Goal: Task Accomplishment & Management: Manage account settings

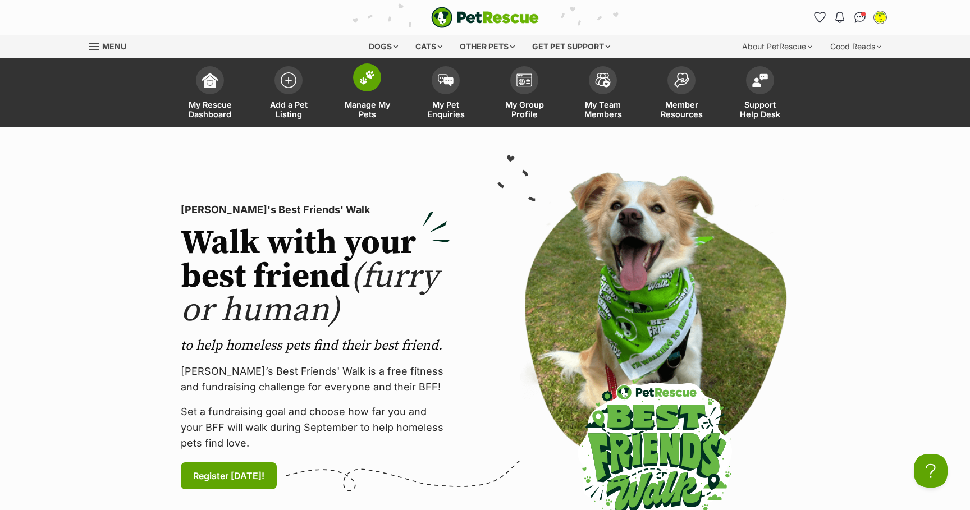
click at [368, 83] on img at bounding box center [367, 77] width 16 height 15
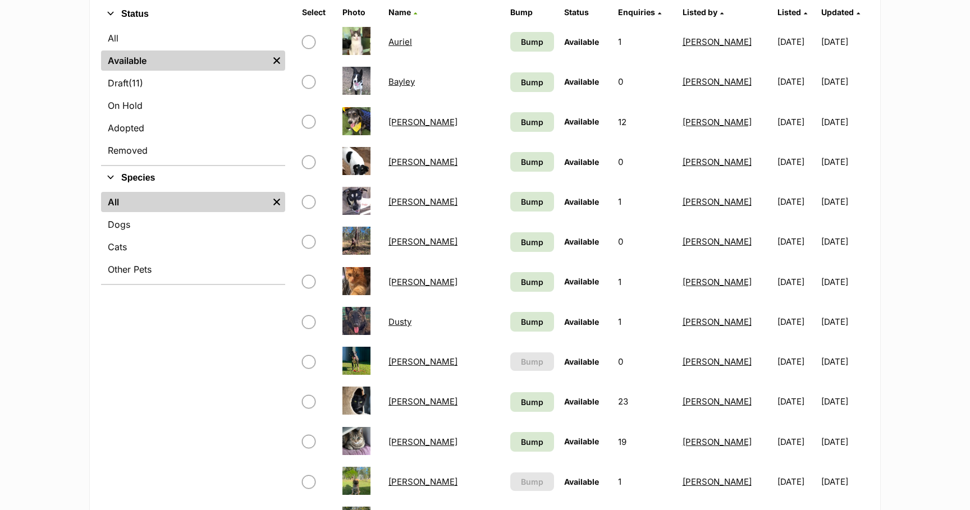
scroll to position [278, 0]
click at [403, 244] on link "Cher" at bounding box center [423, 241] width 69 height 11
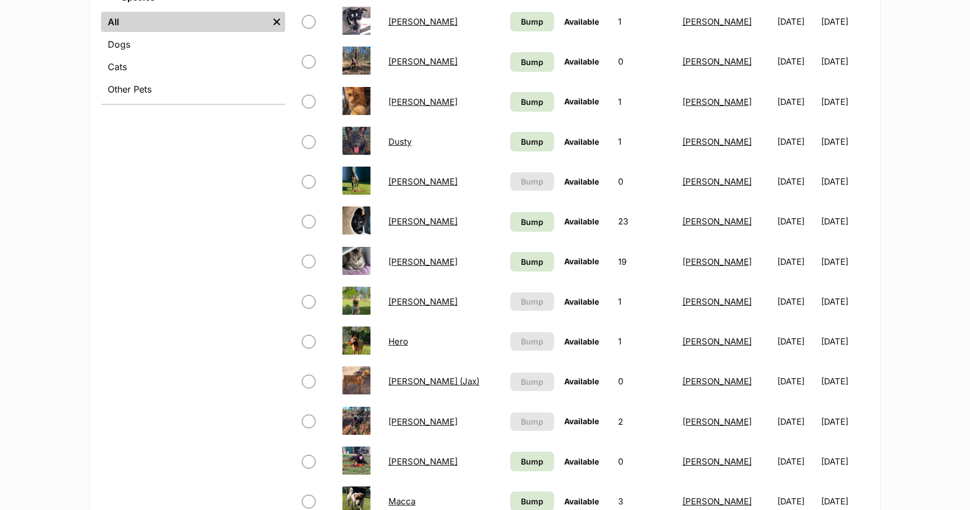
scroll to position [462, 0]
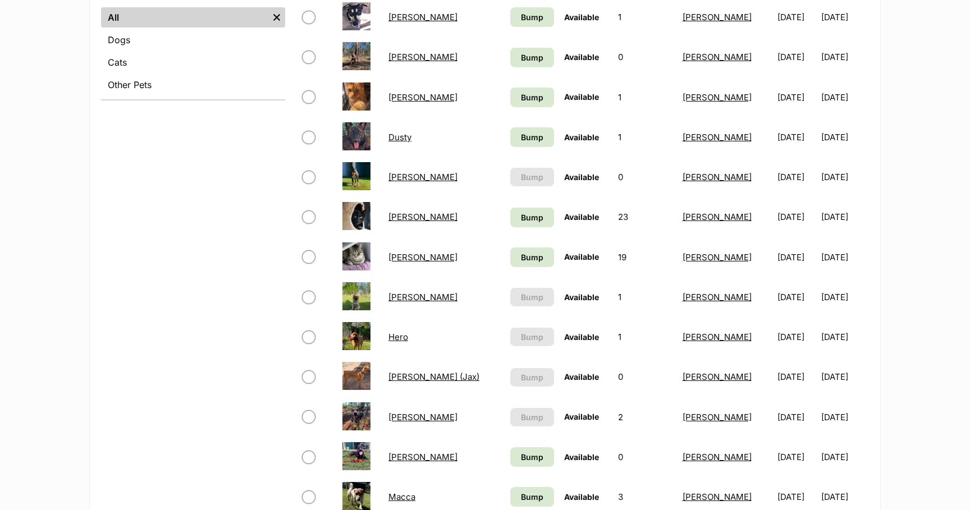
click at [404, 138] on link "Dusty" at bounding box center [400, 137] width 23 height 11
click at [402, 180] on link "Erin" at bounding box center [423, 177] width 69 height 11
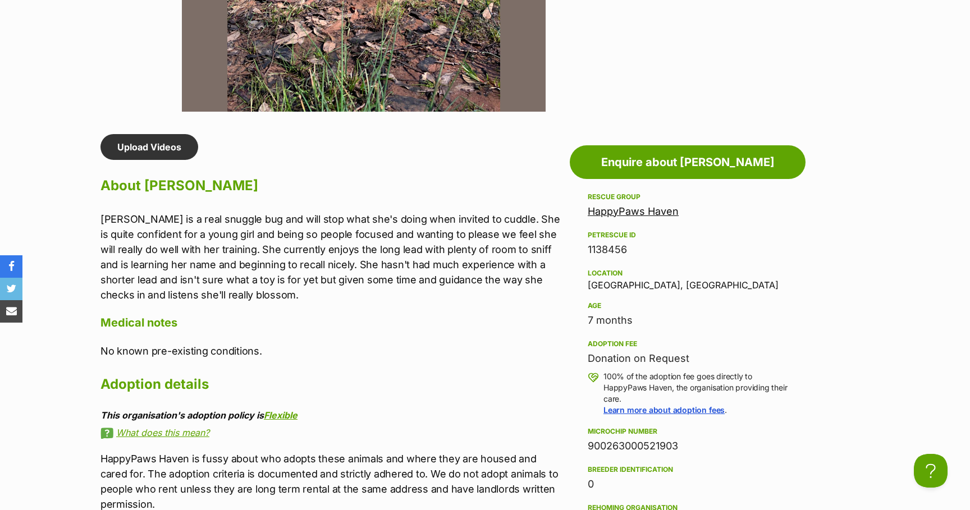
scroll to position [853, 0]
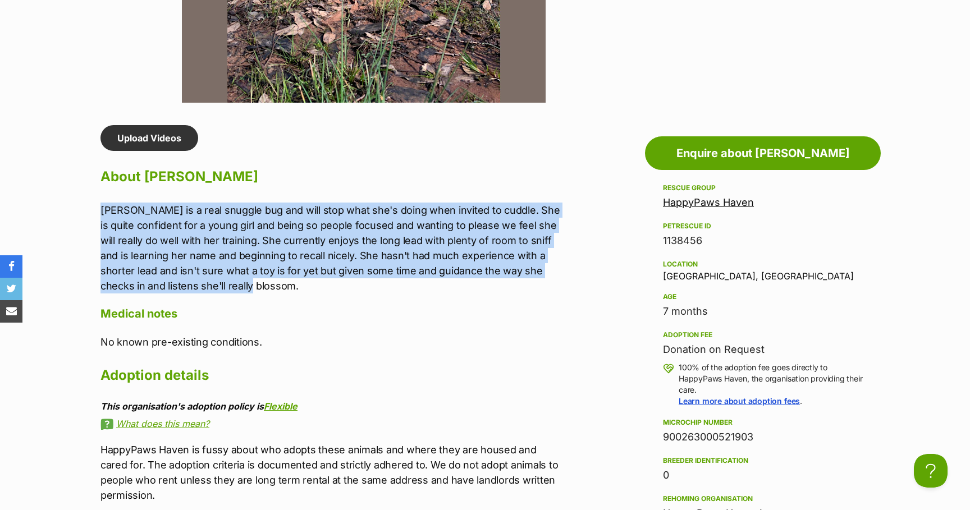
drag, startPoint x: 101, startPoint y: 211, endPoint x: 260, endPoint y: 295, distance: 179.9
click at [260, 295] on div "Upload Videos About Cher Cher is a real snuggle bug and will stop what she's do…" at bounding box center [333, 343] width 464 height 437
copy p "Cher is a real snuggle bug and will stop what she's doing when invited to cuddl…"
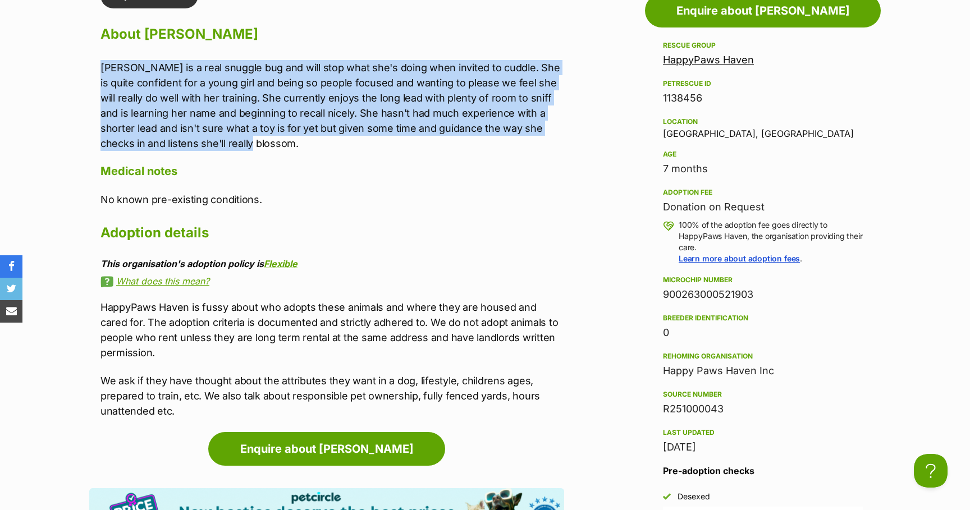
scroll to position [1001, 0]
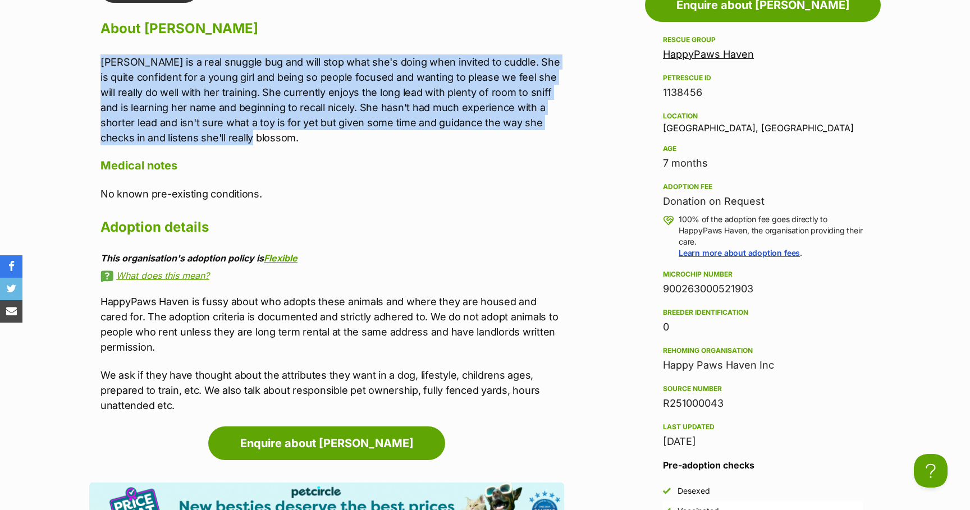
drag, startPoint x: 664, startPoint y: 291, endPoint x: 764, endPoint y: 294, distance: 100.6
click at [764, 294] on div "900263000521903" at bounding box center [763, 289] width 200 height 16
copy div "900263000521903"
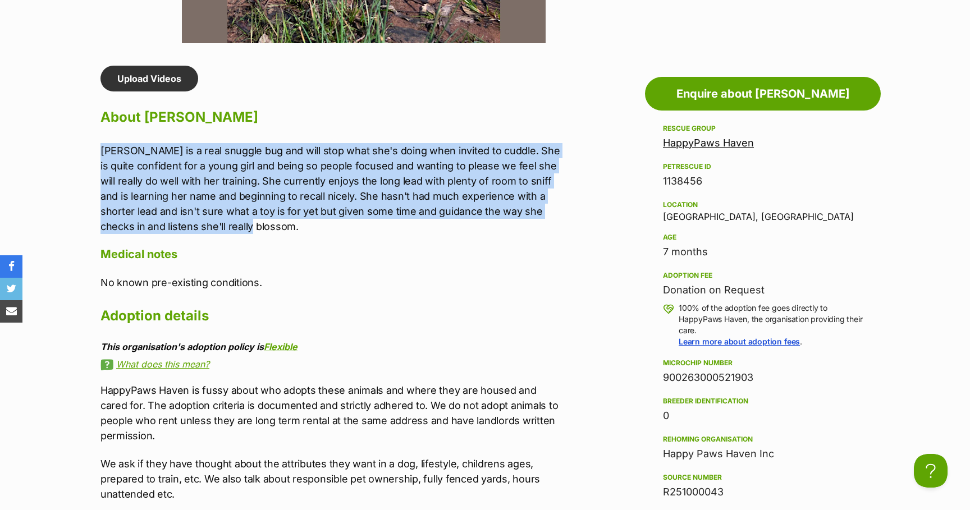
scroll to position [912, 0]
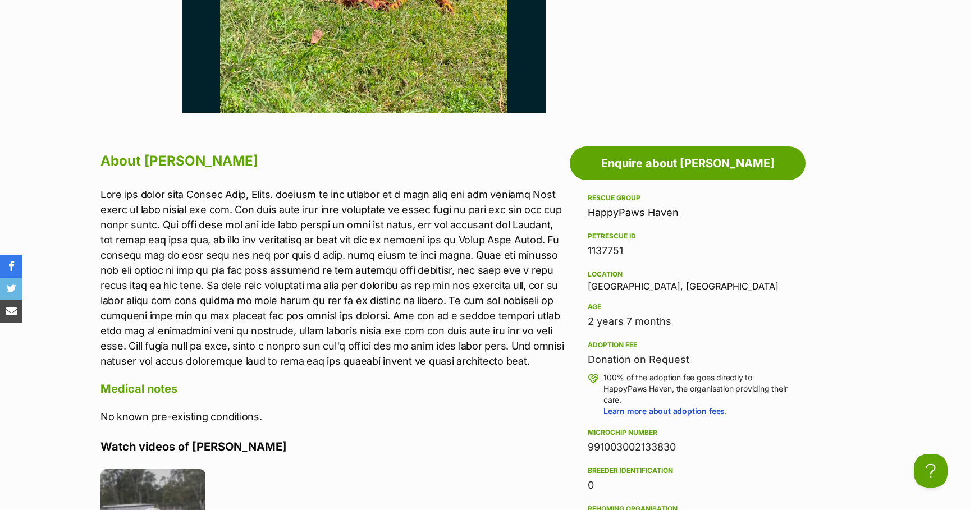
scroll to position [848, 0]
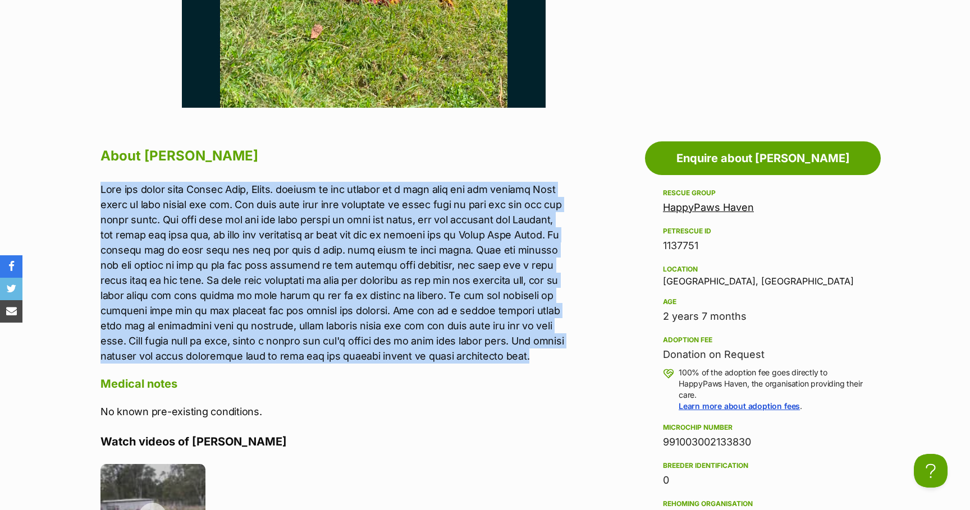
drag, startPoint x: 101, startPoint y: 189, endPoint x: 269, endPoint y: 379, distance: 253.9
click at [269, 364] on p at bounding box center [333, 273] width 464 height 182
copy p "Erin was found near Kolora Lake, Yamba. sighted in the morning by a kind lady b…"
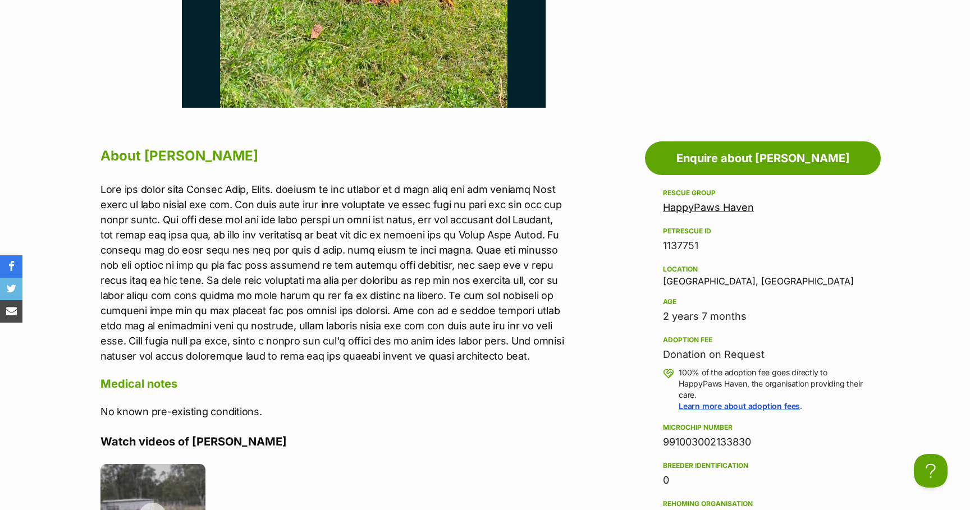
click at [653, 263] on aside "Rescue group HappyPaws Haven PetRescue ID 1137751 Location Eatonsville, NSW Age…" at bounding box center [763, 472] width 236 height 572
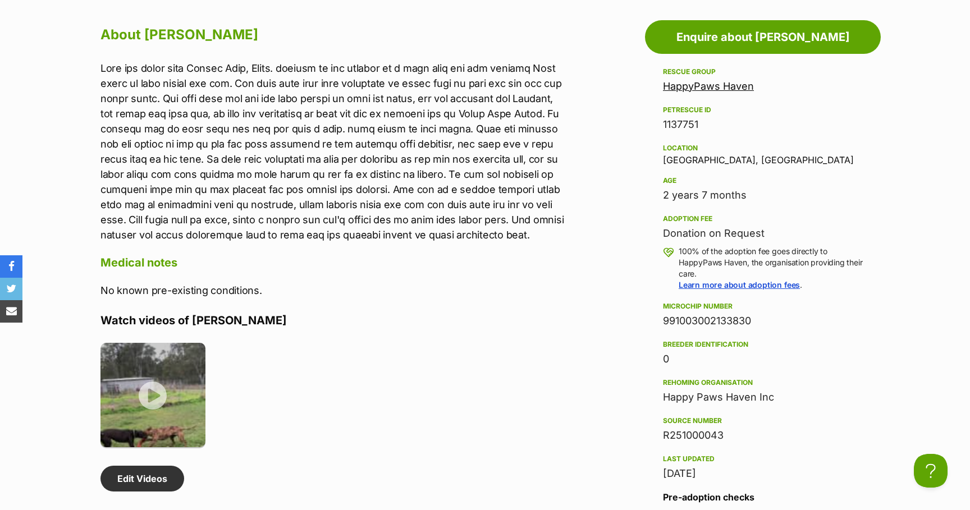
scroll to position [976, 0]
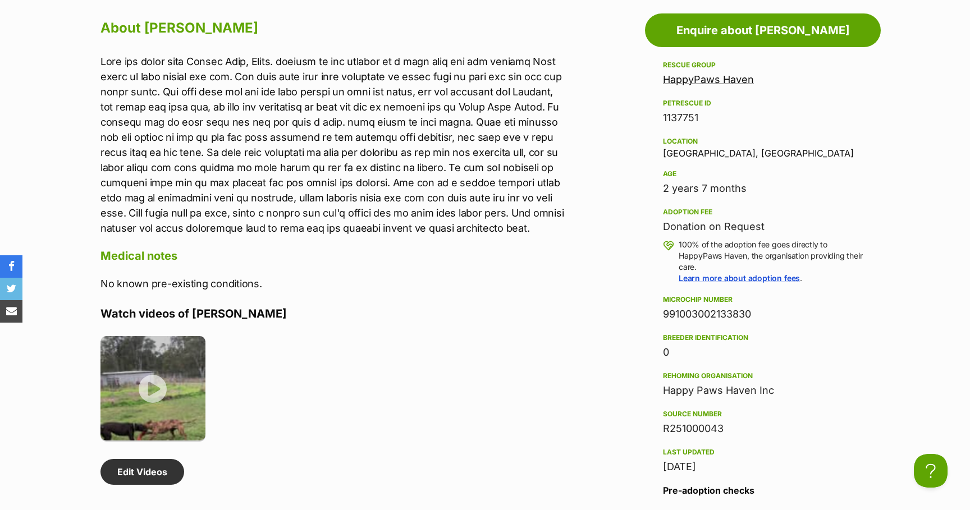
drag, startPoint x: 663, startPoint y: 312, endPoint x: 759, endPoint y: 314, distance: 95.5
click at [759, 314] on div "991003002133830" at bounding box center [763, 315] width 200 height 16
copy div "991003002133830"
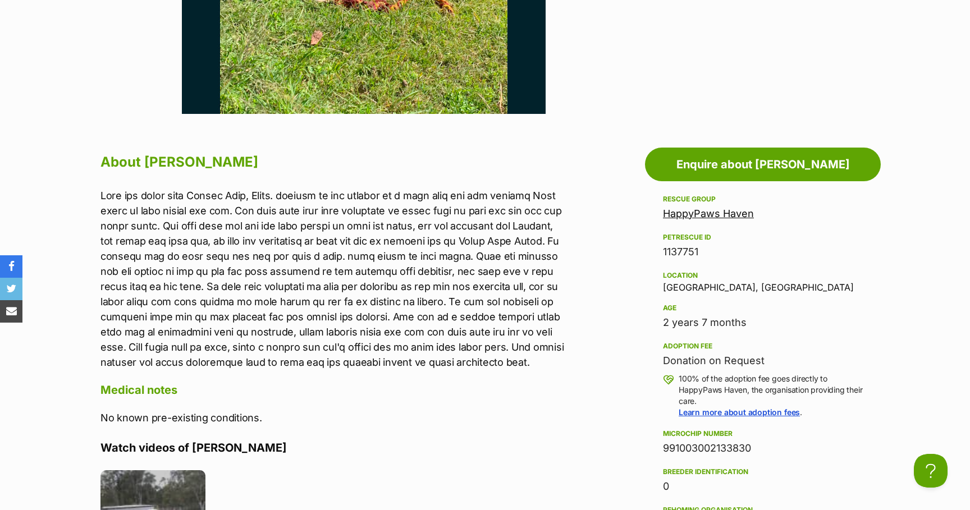
scroll to position [849, 0]
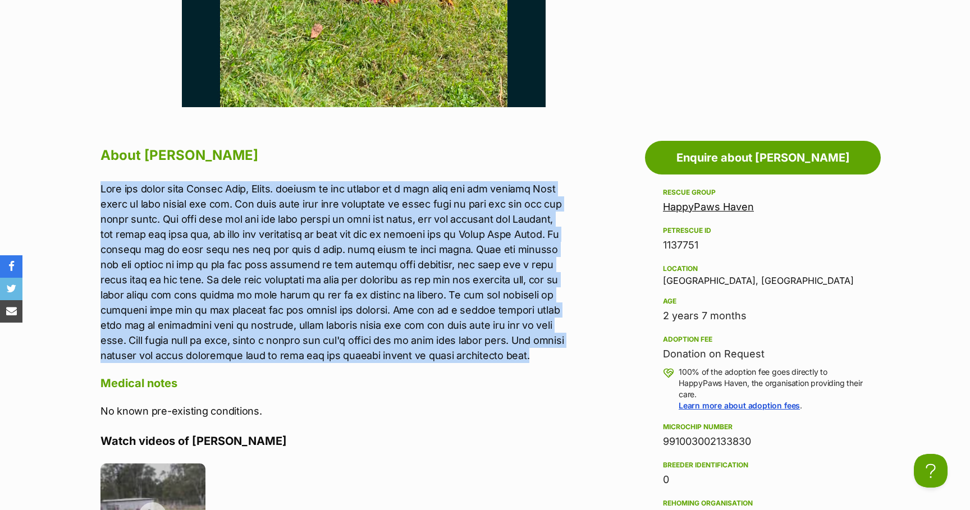
drag, startPoint x: 102, startPoint y: 188, endPoint x: 263, endPoint y: 371, distance: 243.9
click at [263, 363] on p at bounding box center [333, 272] width 464 height 182
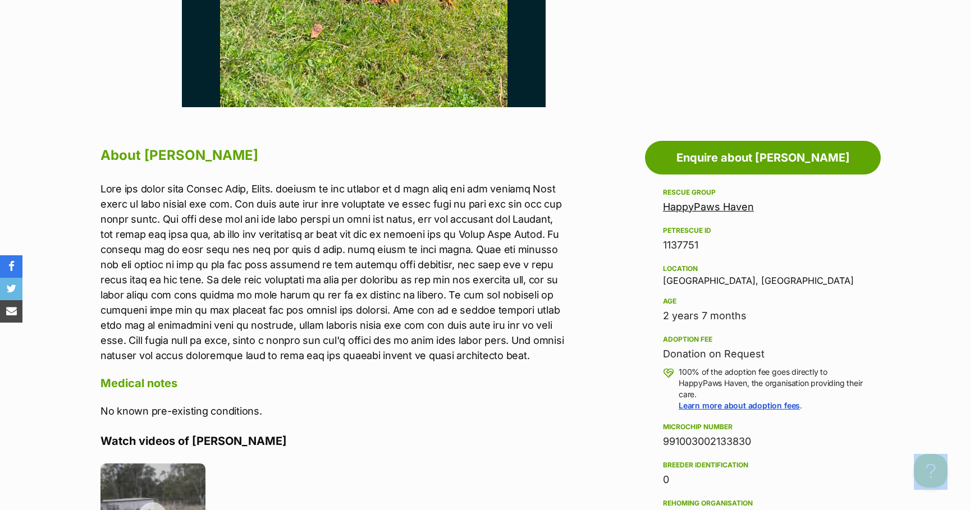
click at [327, 412] on div "About Erin Medical notes No known pre-existing conditions. Watch videos of Erin…" at bounding box center [333, 486] width 464 height 687
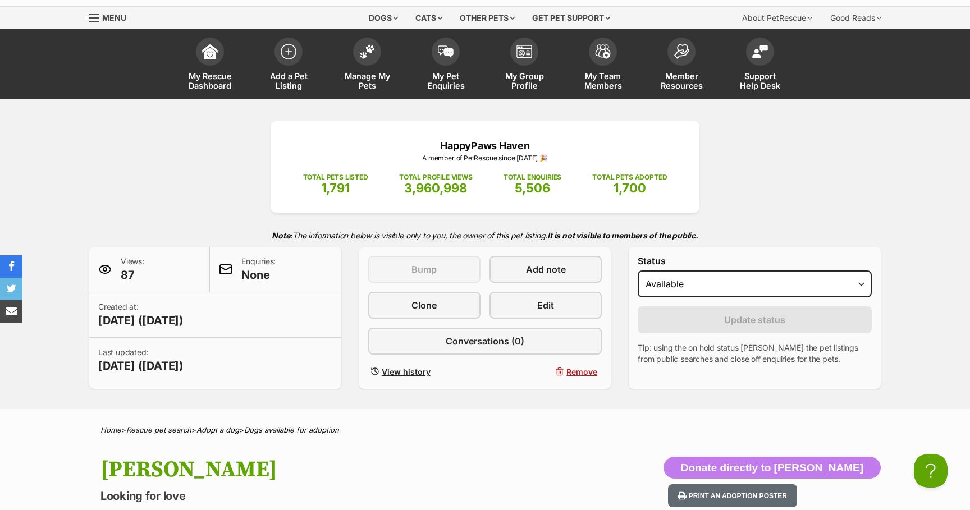
scroll to position [0, 0]
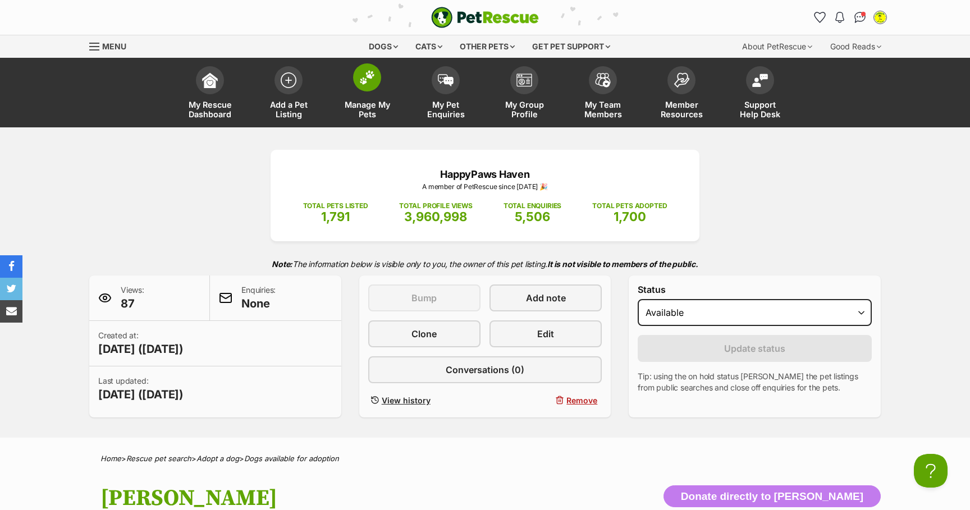
click at [371, 80] on img at bounding box center [367, 77] width 16 height 15
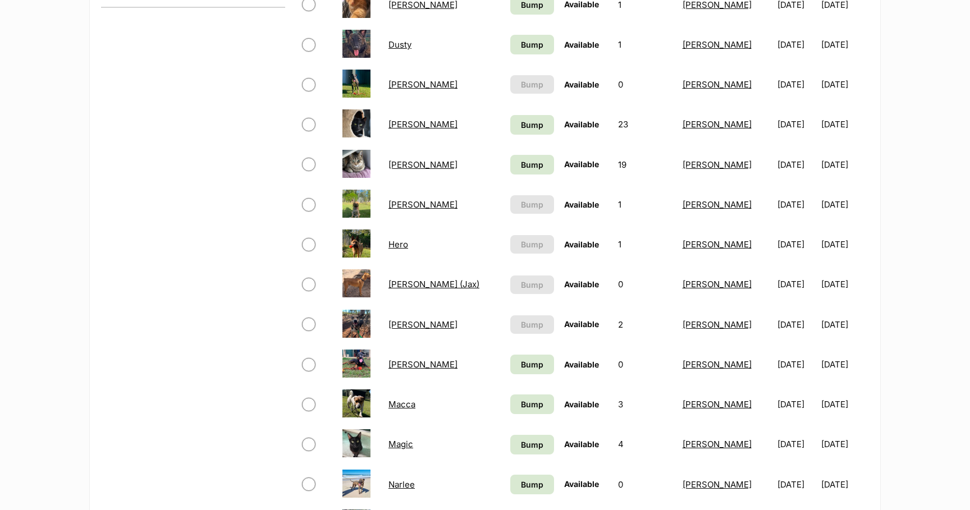
scroll to position [555, 0]
click at [407, 205] on link "[PERSON_NAME]" at bounding box center [423, 204] width 69 height 11
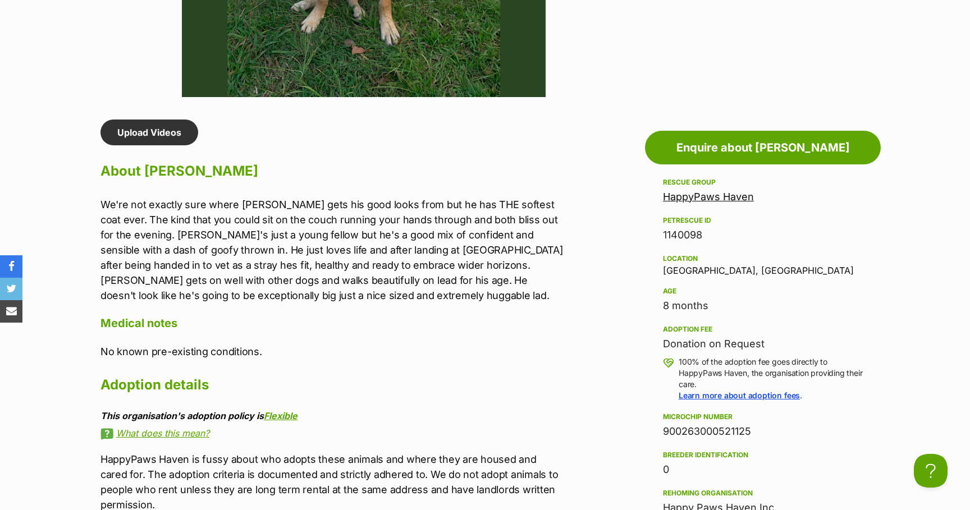
scroll to position [871, 0]
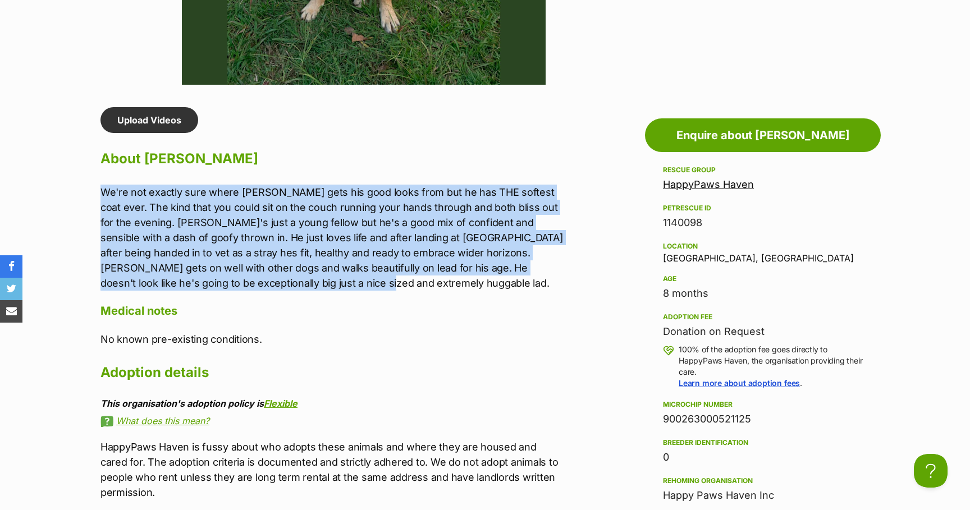
drag, startPoint x: 101, startPoint y: 191, endPoint x: 288, endPoint y: 286, distance: 209.5
click at [288, 286] on p "We're not exactly sure where Frank gets his good looks from but he has THE soft…" at bounding box center [333, 238] width 464 height 106
copy p "We're not exactly sure where Frank gets his good looks from but he has THE soft…"
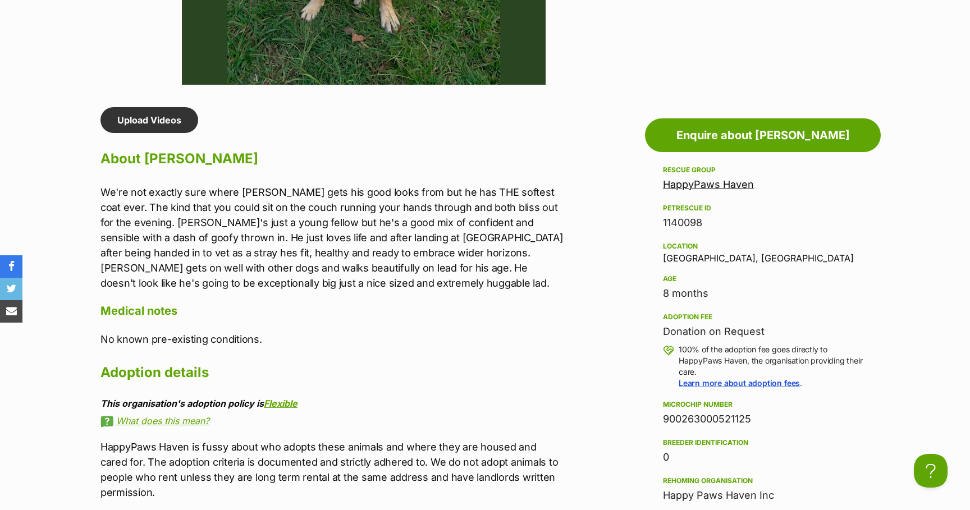
click at [472, 375] on h2 "Adoption details" at bounding box center [333, 373] width 464 height 25
drag, startPoint x: 665, startPoint y: 421, endPoint x: 758, endPoint y: 419, distance: 92.7
click at [758, 419] on div "900263000521125" at bounding box center [763, 420] width 200 height 16
copy div "900263000521125"
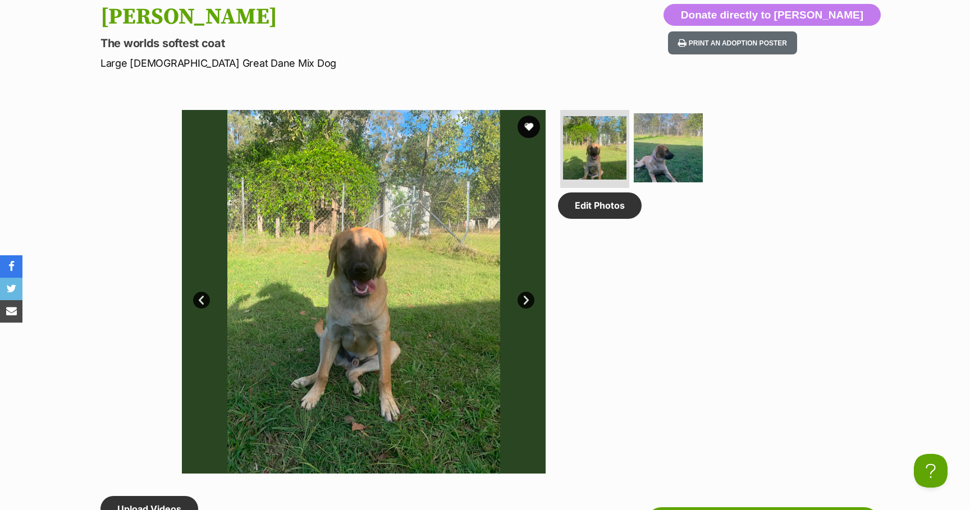
scroll to position [0, 0]
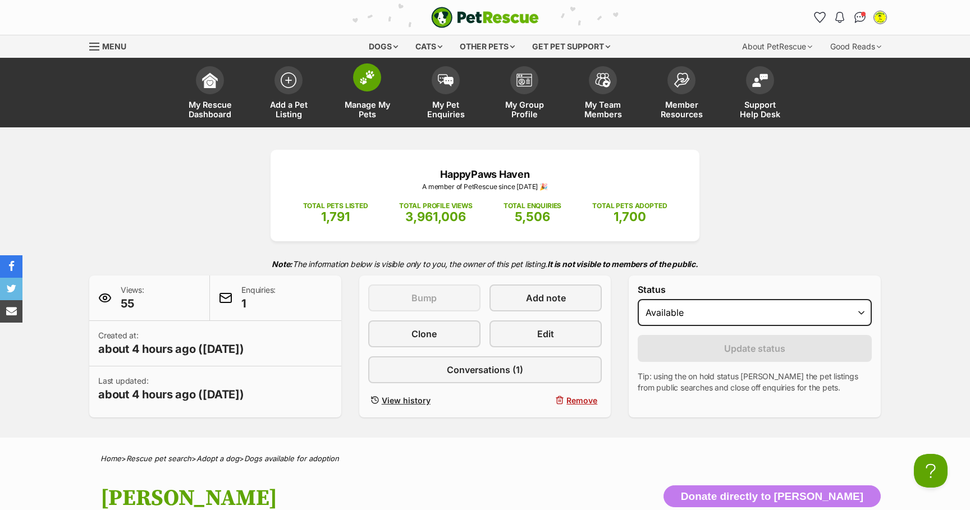
click at [367, 99] on link "Manage My Pets" at bounding box center [367, 94] width 79 height 67
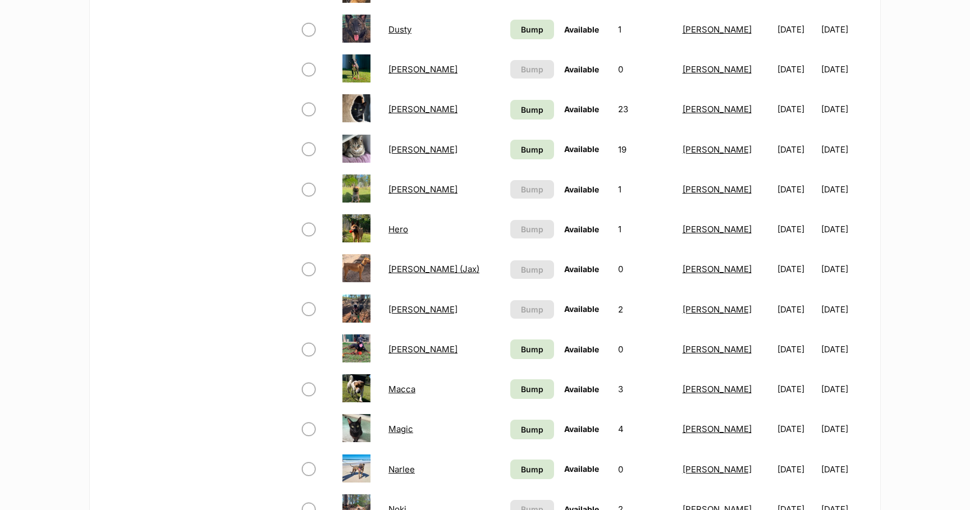
scroll to position [578, 0]
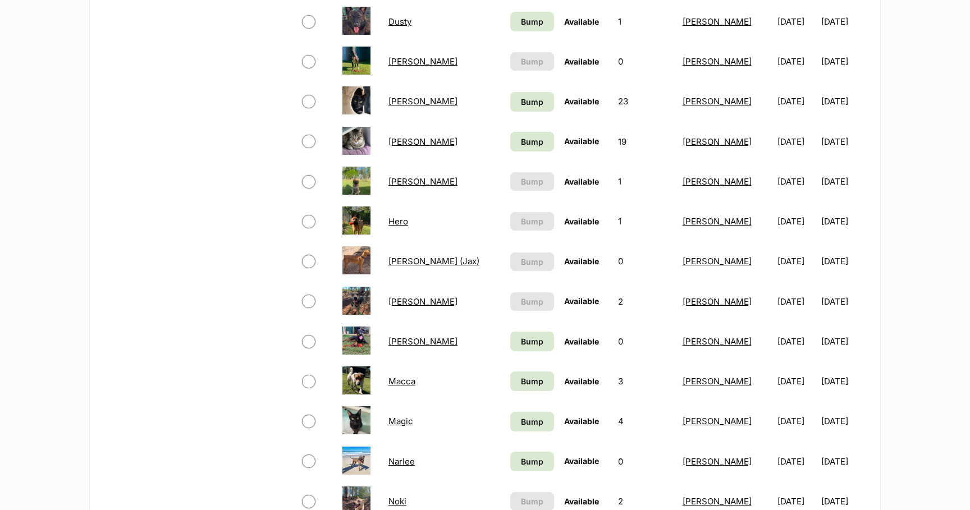
click at [400, 221] on link "Hero" at bounding box center [399, 221] width 20 height 11
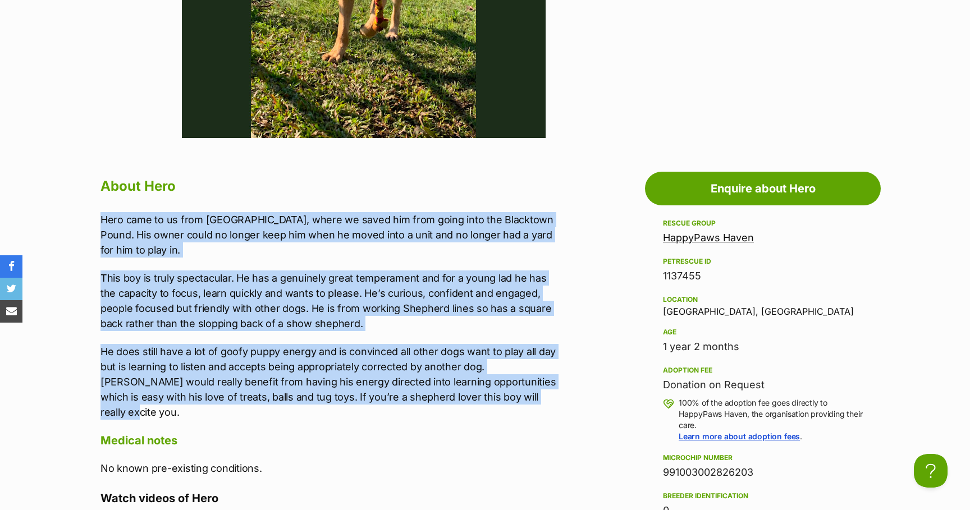
drag, startPoint x: 103, startPoint y: 221, endPoint x: 500, endPoint y: 401, distance: 436.6
click at [500, 401] on div "Hero came to us from [GEOGRAPHIC_DATA], where we saved him from going into the …" at bounding box center [333, 316] width 464 height 208
copy div "Hero came to us from Sydney, where we saved him from going into the Blacktown P…"
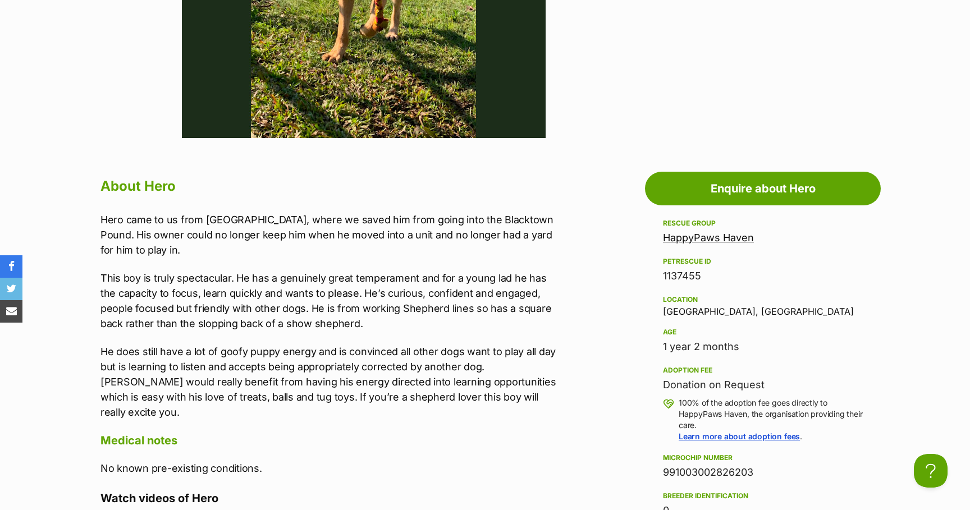
click at [812, 330] on div "Age" at bounding box center [763, 332] width 200 height 9
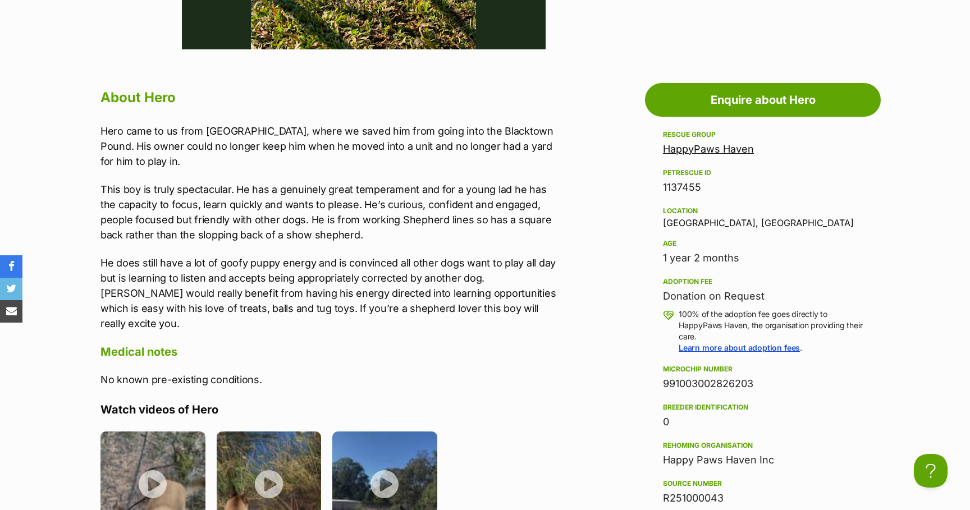
scroll to position [911, 0]
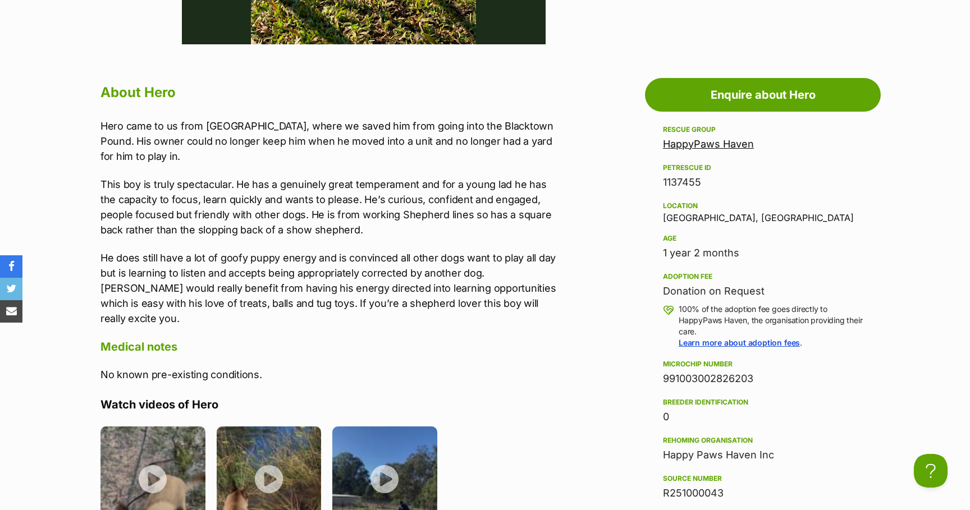
drag, startPoint x: 664, startPoint y: 378, endPoint x: 792, endPoint y: 379, distance: 128.6
click at [792, 379] on div "991003002826203" at bounding box center [763, 379] width 200 height 16
copy div "991003002826203"
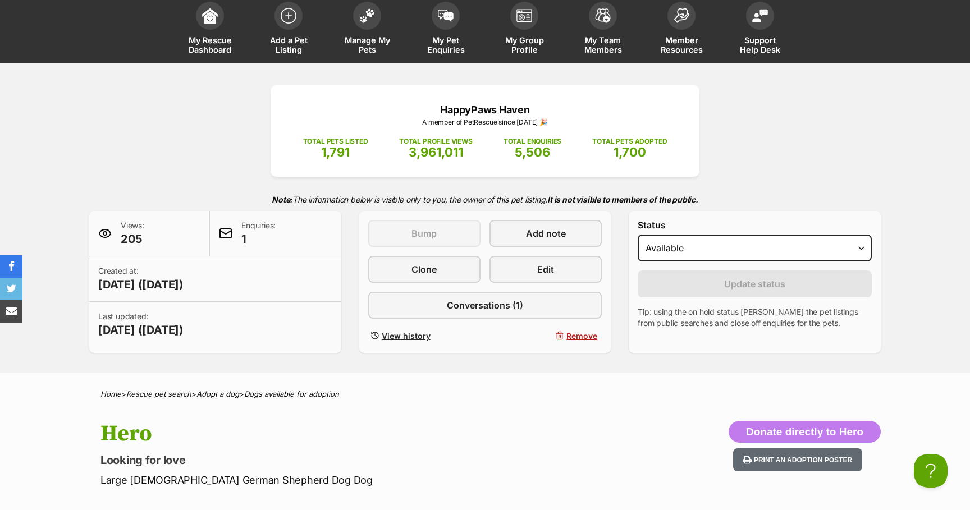
scroll to position [0, 0]
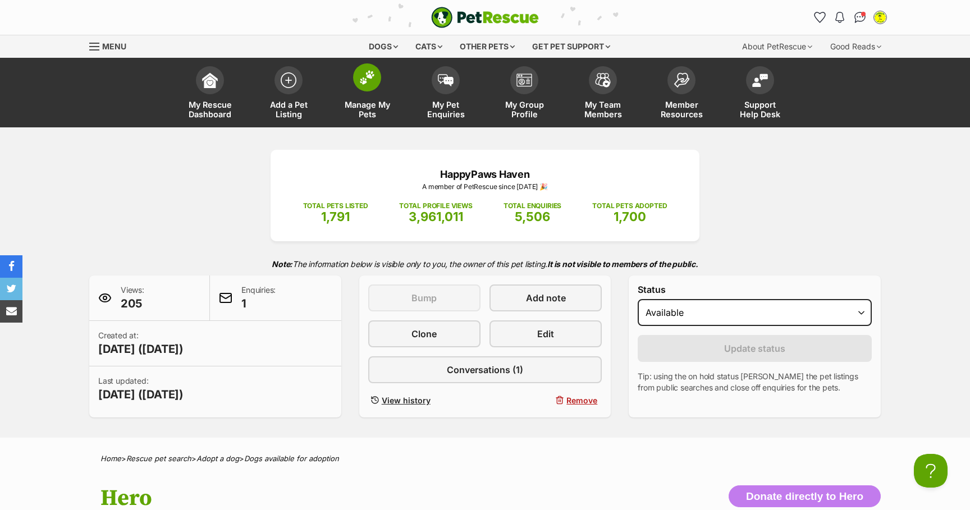
click at [364, 83] on img at bounding box center [367, 77] width 16 height 15
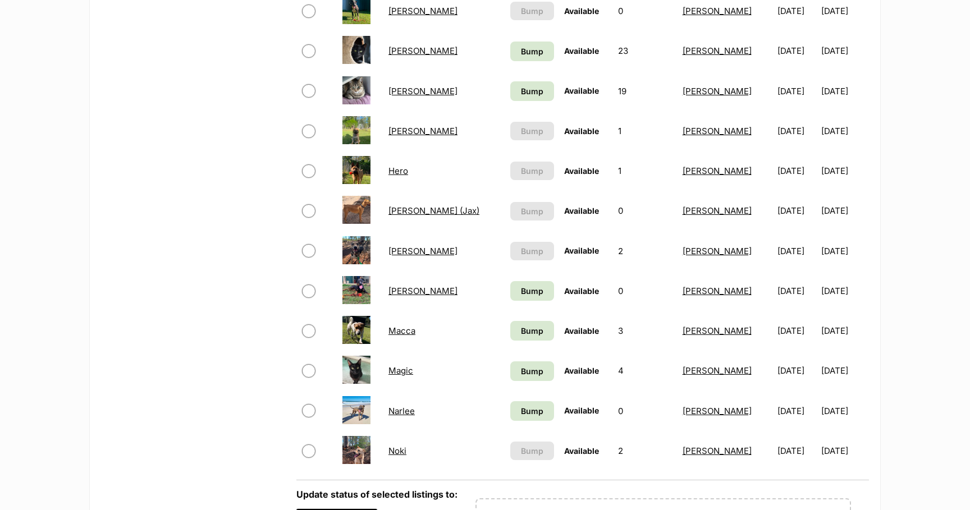
scroll to position [630, 0]
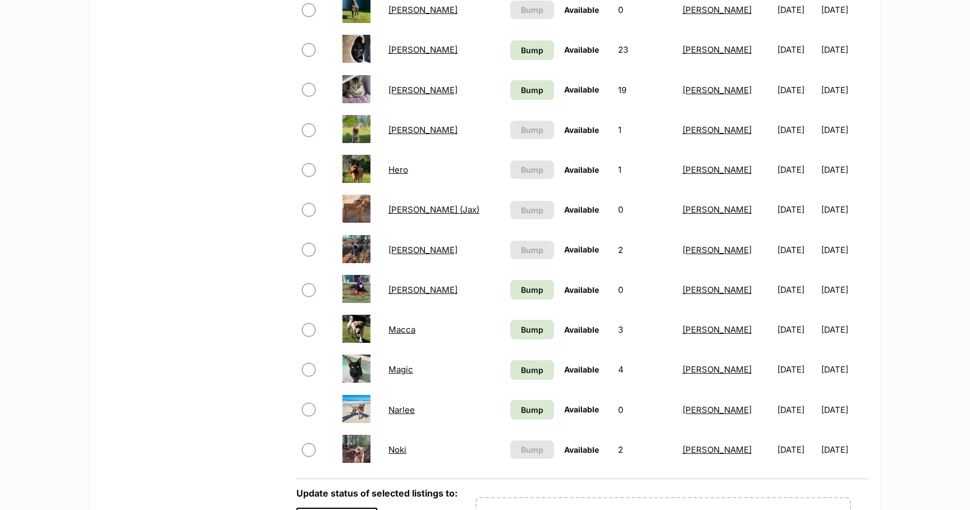
click at [420, 209] on link "[PERSON_NAME] (Jax)" at bounding box center [434, 209] width 91 height 11
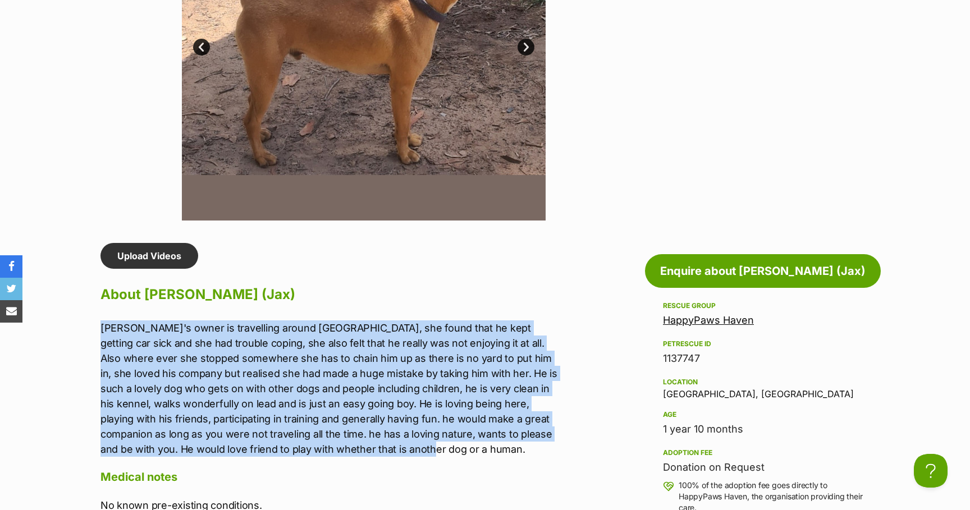
drag, startPoint x: 101, startPoint y: 329, endPoint x: 358, endPoint y: 451, distance: 284.9
click at [358, 451] on p "[PERSON_NAME]'s owner is travelling around [GEOGRAPHIC_DATA], she found that he…" at bounding box center [333, 389] width 464 height 136
copy p "[PERSON_NAME]'s owner is travelling around [GEOGRAPHIC_DATA], she found that he…"
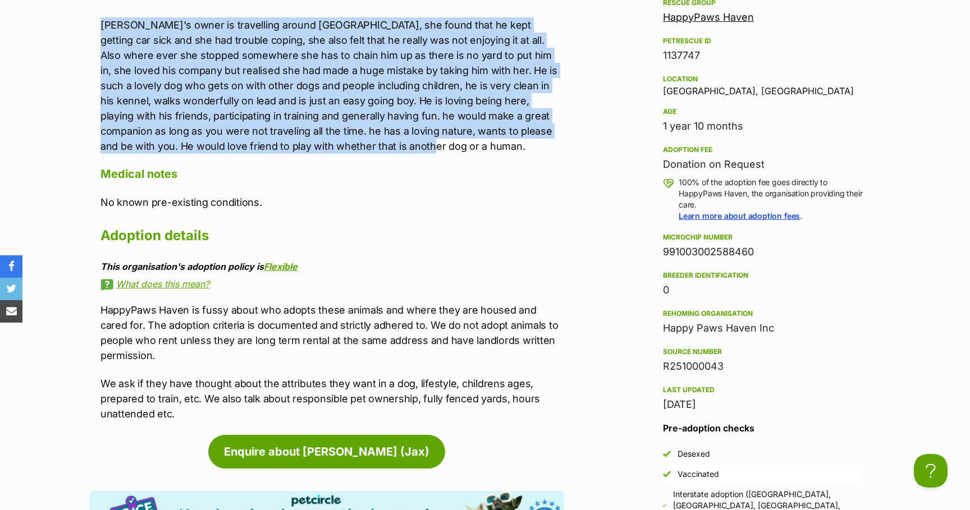
scroll to position [1046, 0]
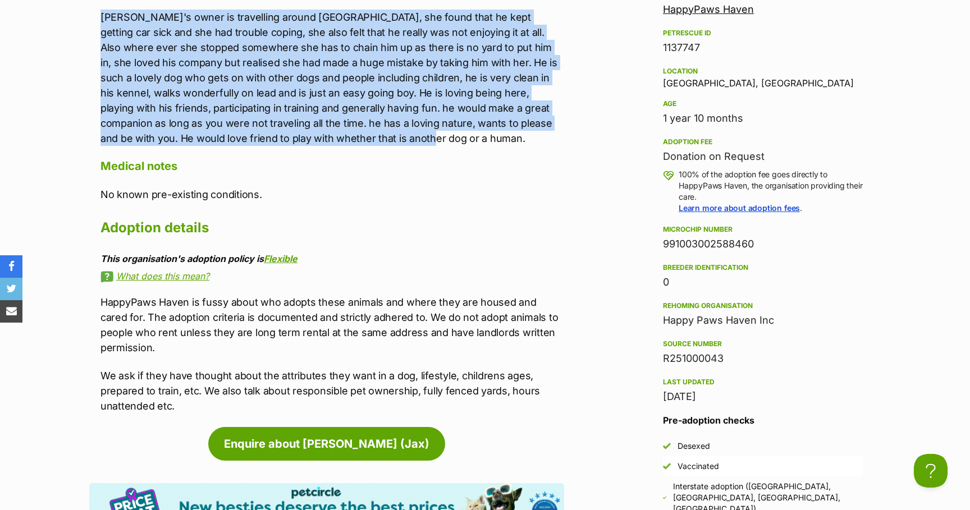
drag, startPoint x: 664, startPoint y: 243, endPoint x: 759, endPoint y: 249, distance: 95.7
click at [759, 249] on div "991003002588460" at bounding box center [763, 244] width 200 height 16
copy div "991003002588460"
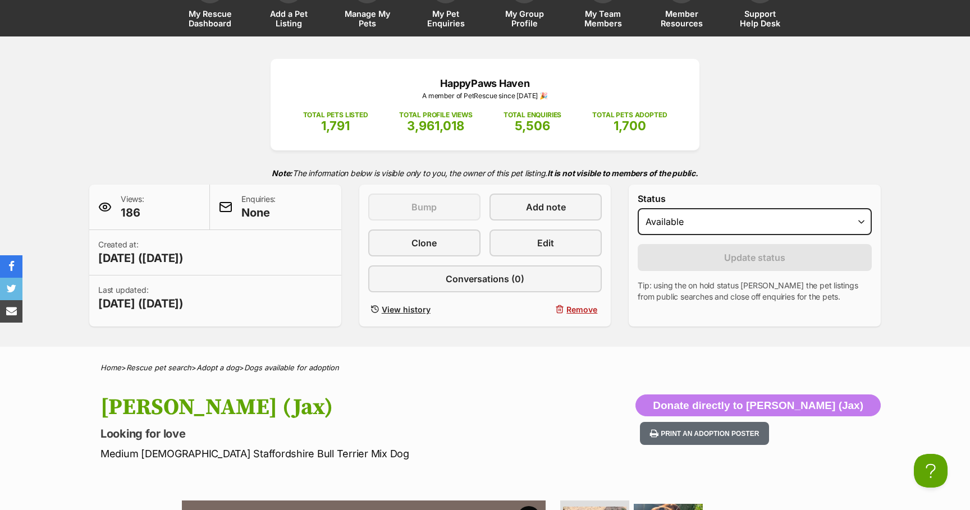
scroll to position [0, 0]
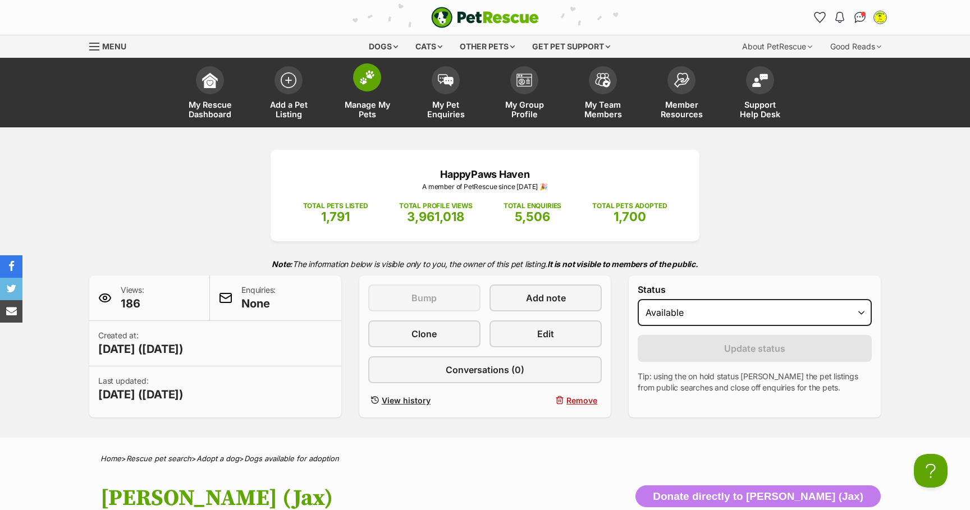
click at [368, 86] on span at bounding box center [367, 77] width 28 height 28
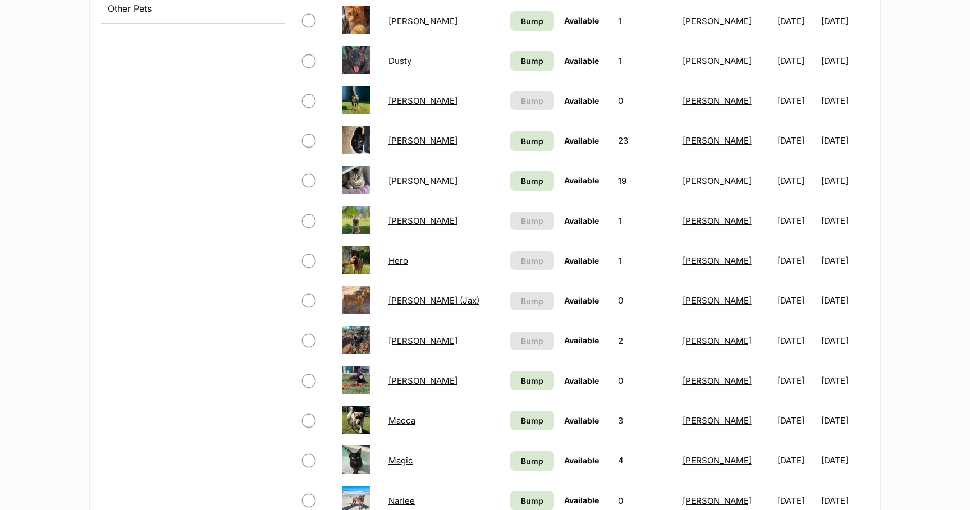
scroll to position [541, 0]
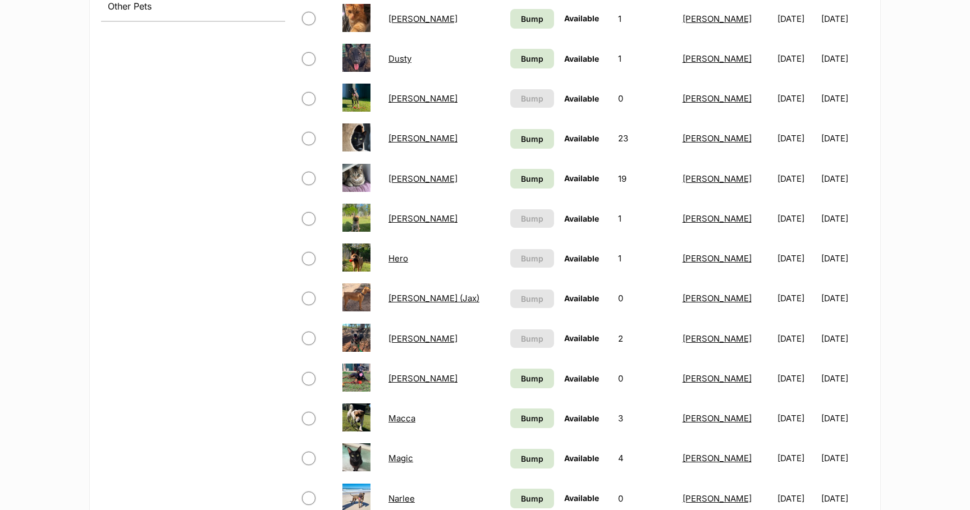
click at [408, 339] on link "[PERSON_NAME]" at bounding box center [423, 339] width 69 height 11
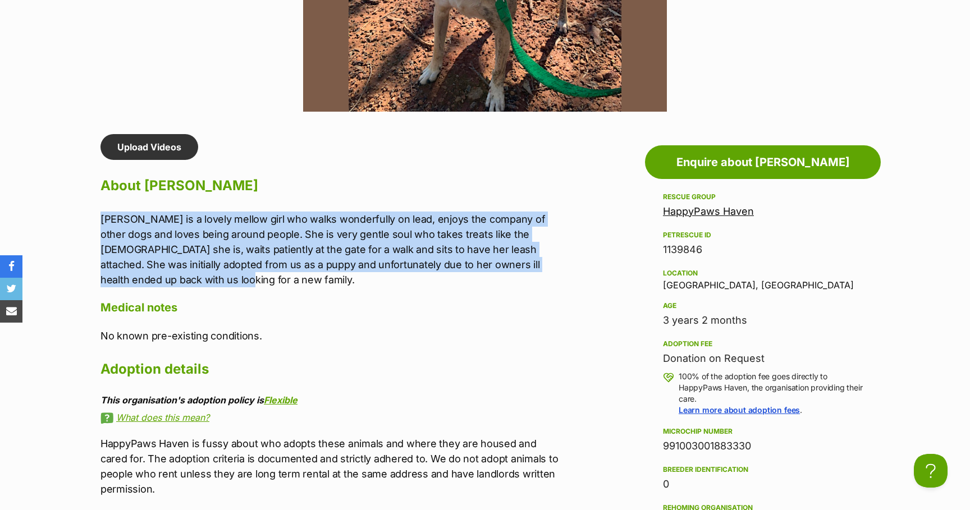
drag, startPoint x: 102, startPoint y: 217, endPoint x: 156, endPoint y: 279, distance: 82.1
click at [156, 279] on p "[PERSON_NAME] is a lovely mellow girl who walks wonderfully on lead, enjoys the…" at bounding box center [333, 250] width 464 height 76
copy p "[PERSON_NAME] is a lovely mellow girl who walks wonderfully on lead, enjoys the…"
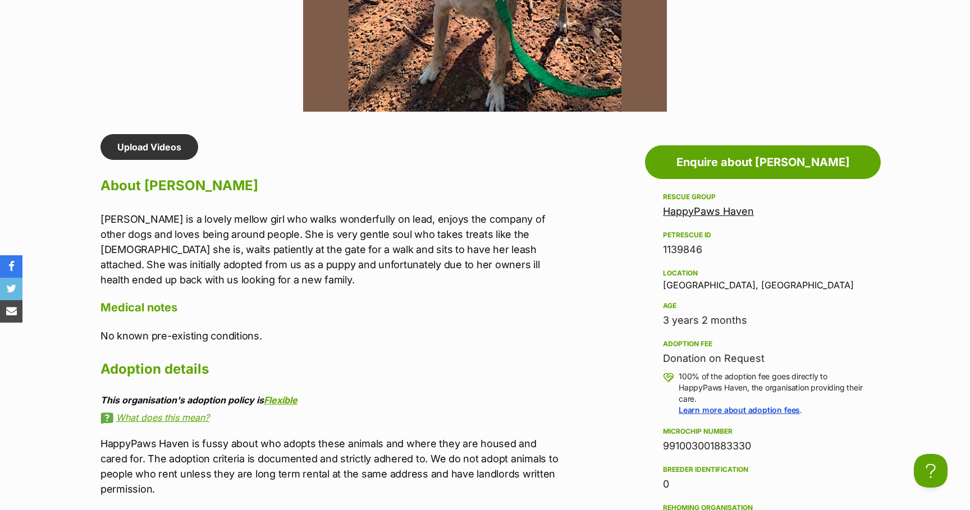
click at [540, 355] on div "Upload Videos About [PERSON_NAME] [PERSON_NAME] is a lovely mellow girl who wal…" at bounding box center [333, 345] width 464 height 422
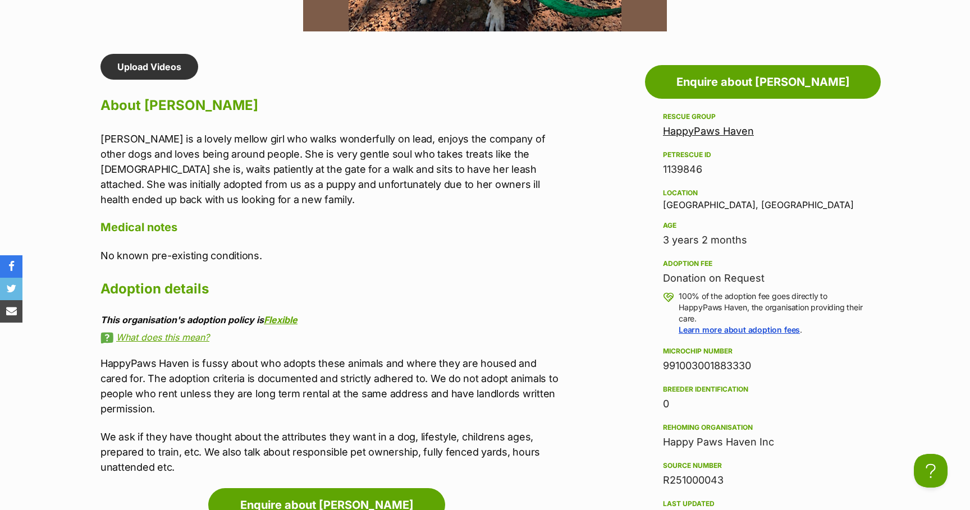
scroll to position [949, 0]
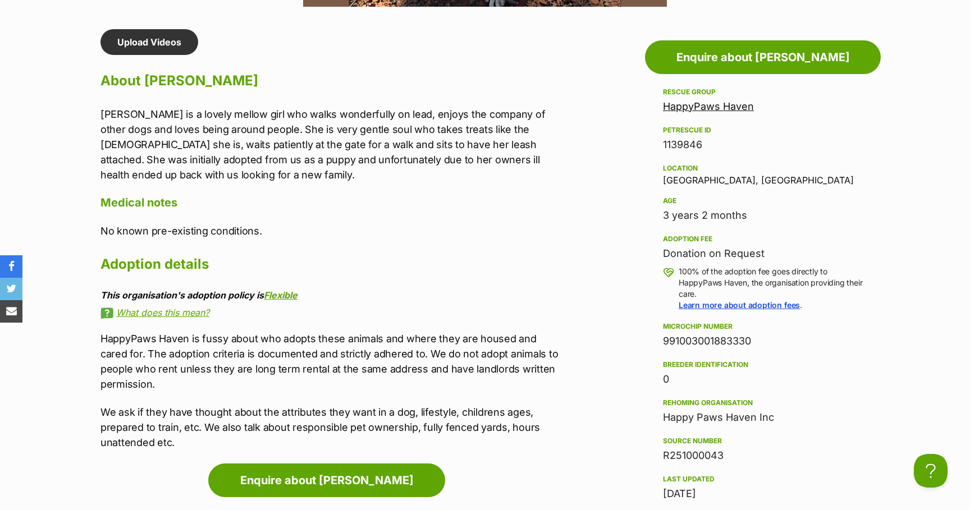
drag, startPoint x: 665, startPoint y: 341, endPoint x: 755, endPoint y: 349, distance: 90.8
click at [755, 349] on div "991003001883330" at bounding box center [763, 342] width 200 height 16
copy div "991003001883330"
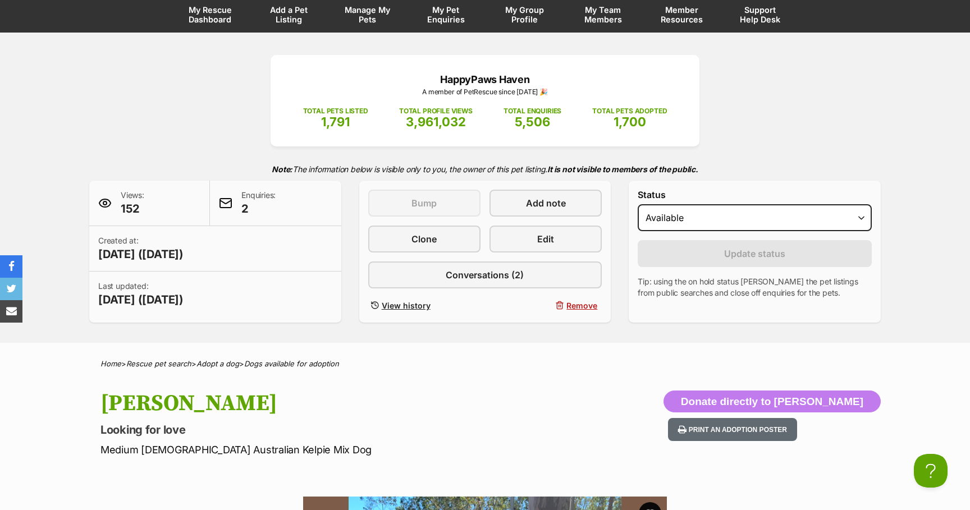
scroll to position [0, 0]
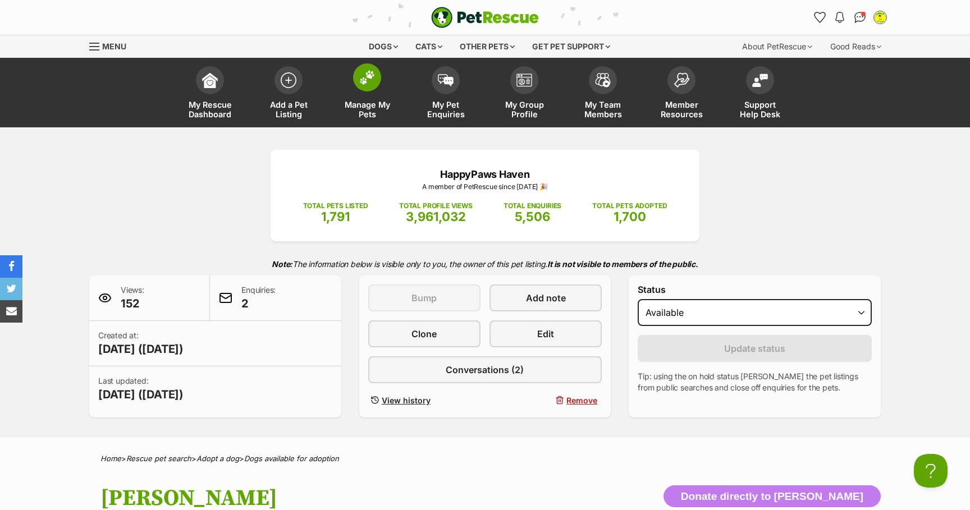
click at [369, 77] on img at bounding box center [367, 77] width 16 height 15
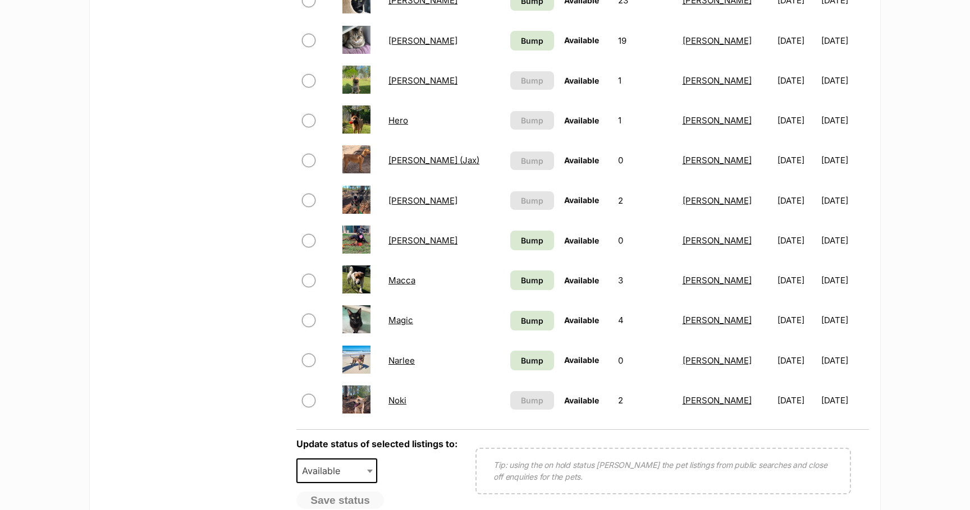
scroll to position [692, 0]
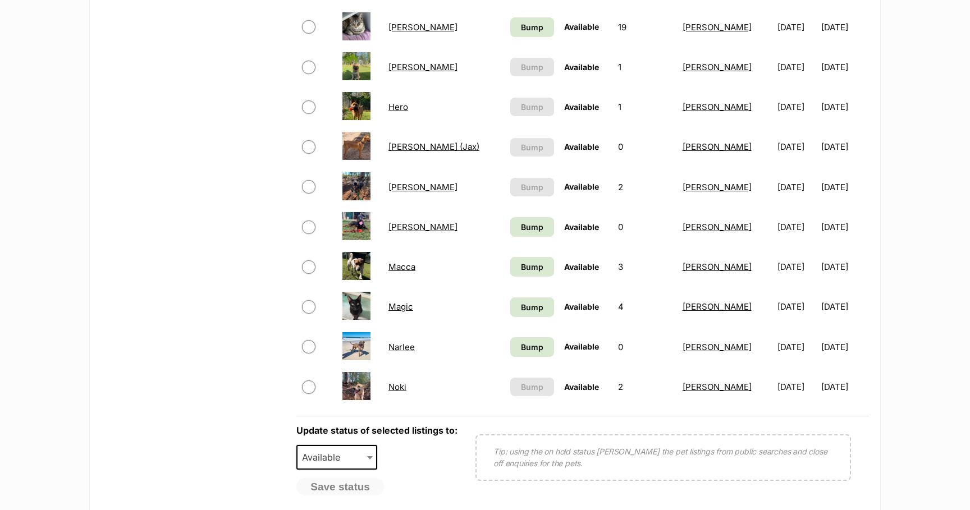
click at [404, 229] on link "[PERSON_NAME]" at bounding box center [423, 227] width 69 height 11
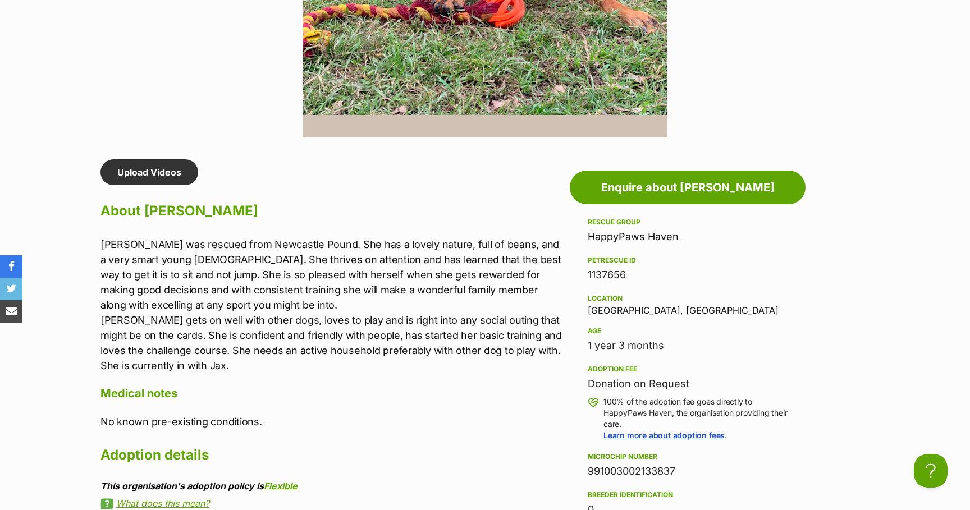
scroll to position [821, 0]
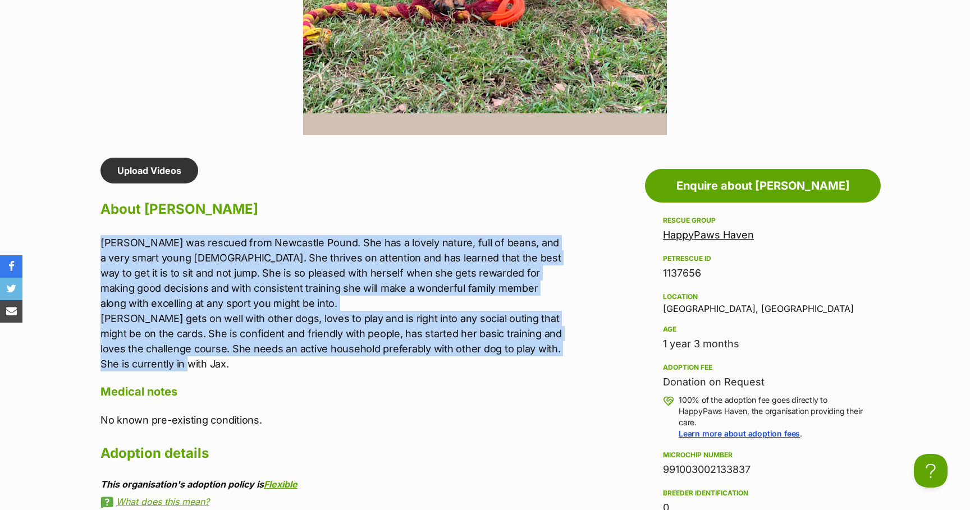
drag, startPoint x: 101, startPoint y: 241, endPoint x: 226, endPoint y: 362, distance: 173.6
click at [226, 362] on p "[PERSON_NAME] was rescued from Newcastle Pound. She has a lovely nature, full o…" at bounding box center [333, 303] width 464 height 136
copy p "[PERSON_NAME] was rescued from Newcastle Pound. She has a lovely nature, full o…"
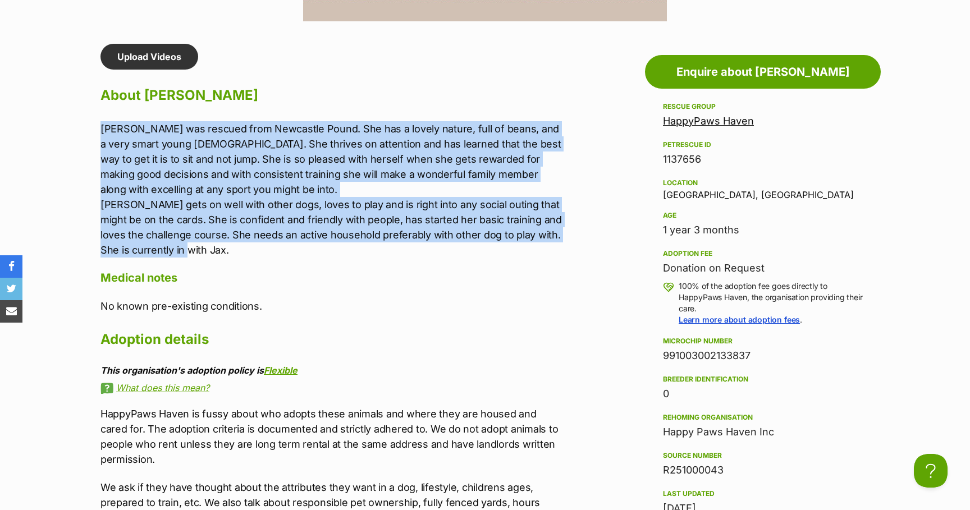
scroll to position [939, 0]
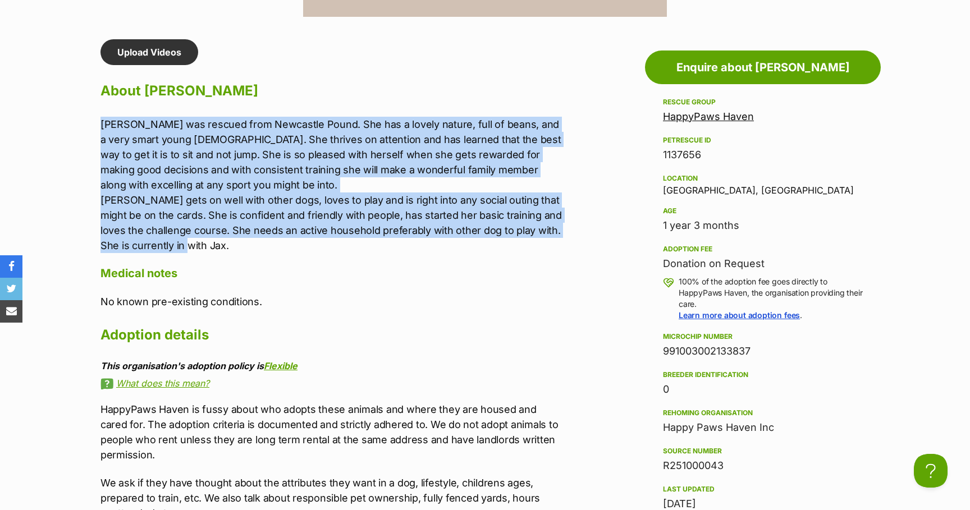
drag, startPoint x: 663, startPoint y: 352, endPoint x: 755, endPoint y: 350, distance: 92.1
click at [755, 350] on aside "Rescue group HappyPaws Haven PetRescue ID 1137656 Location Eatonsville, NSW Age…" at bounding box center [763, 381] width 236 height 572
copy div "991003002133837"
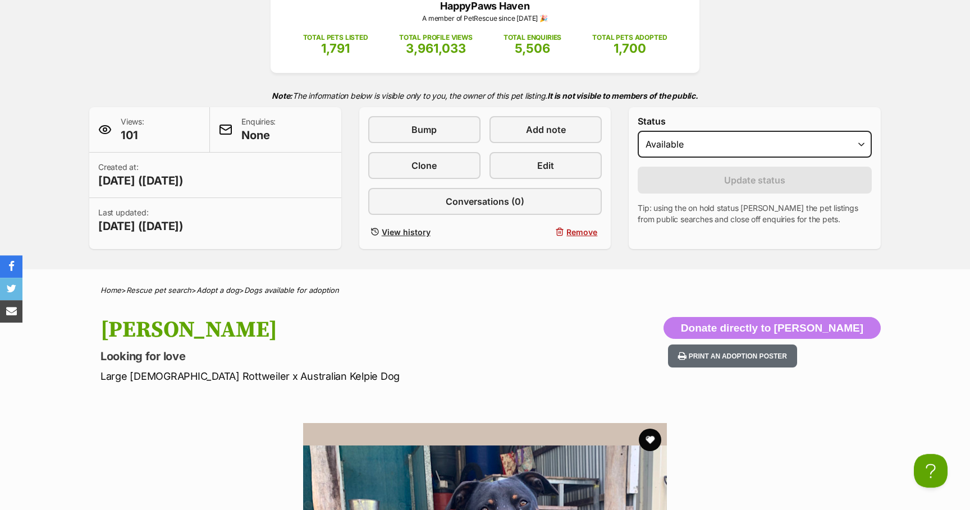
scroll to position [0, 0]
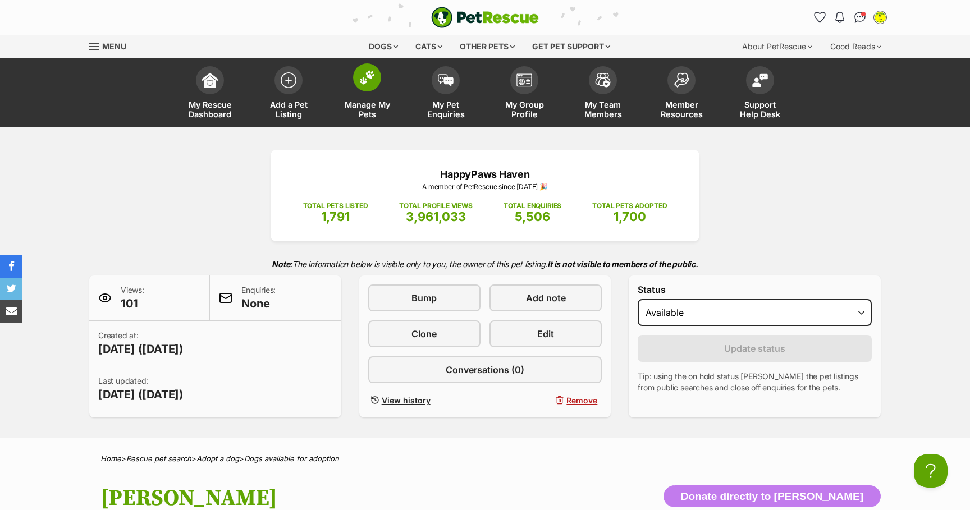
click at [372, 84] on img at bounding box center [367, 77] width 16 height 15
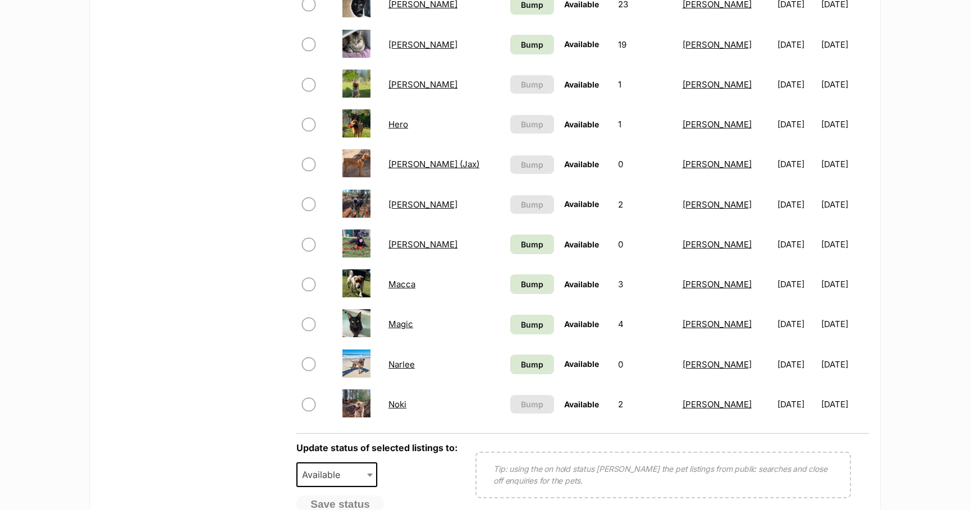
scroll to position [676, 0]
click at [409, 284] on link "Macca" at bounding box center [402, 284] width 27 height 11
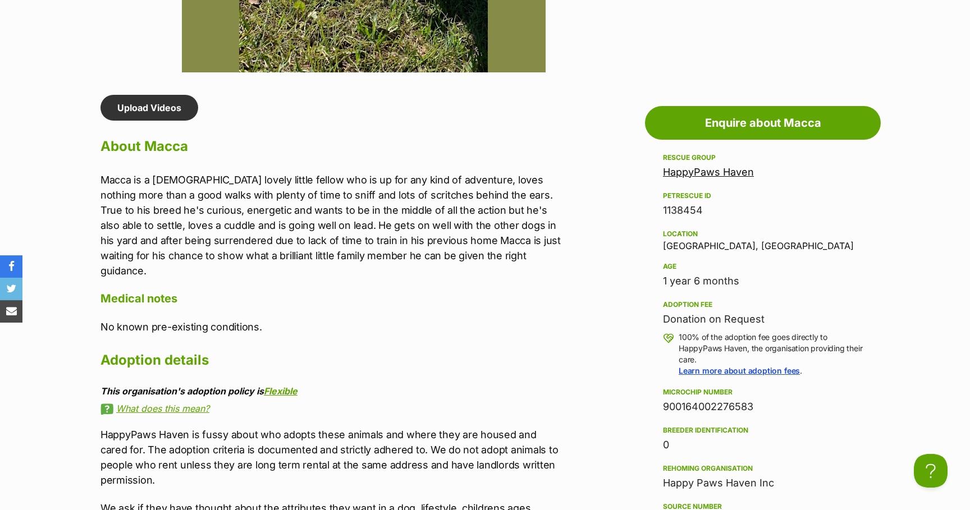
scroll to position [885, 0]
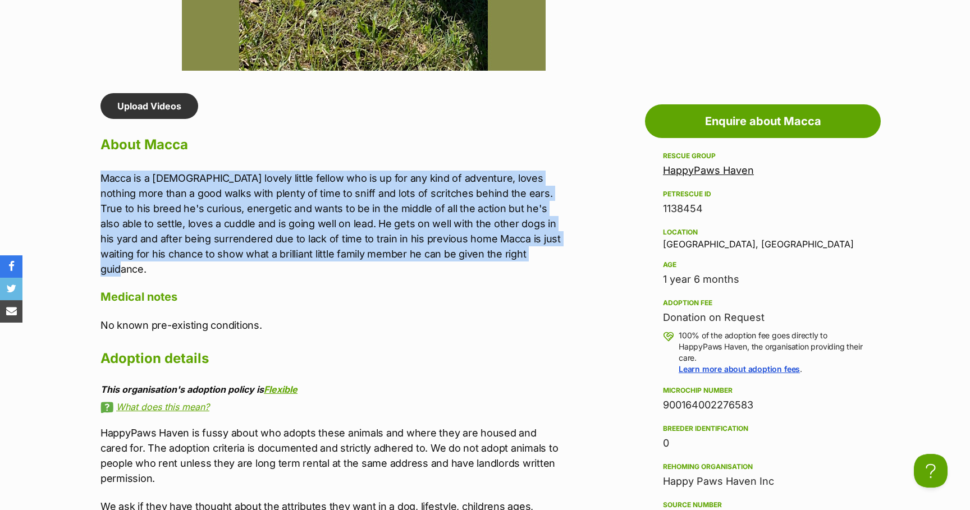
drag, startPoint x: 101, startPoint y: 178, endPoint x: 530, endPoint y: 254, distance: 435.7
click at [530, 254] on p "Macca is a 16 month old lovely little fellow who is up for any kind of adventur…" at bounding box center [333, 224] width 464 height 106
copy p "Macca is a 16 month old lovely little fellow who is up for any kind of adventur…"
drag, startPoint x: 664, startPoint y: 405, endPoint x: 771, endPoint y: 405, distance: 106.1
click at [771, 405] on div "900164002276583" at bounding box center [763, 406] width 200 height 16
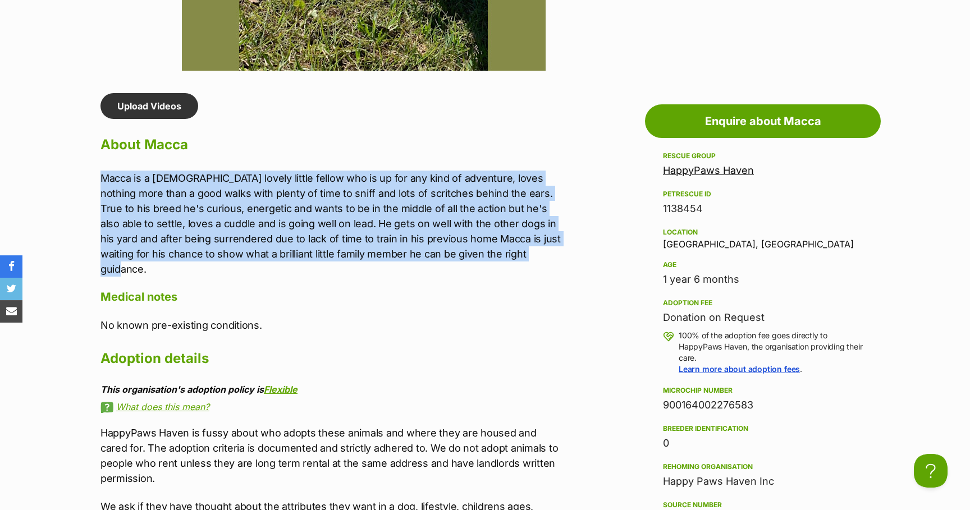
copy div "900164002276583"
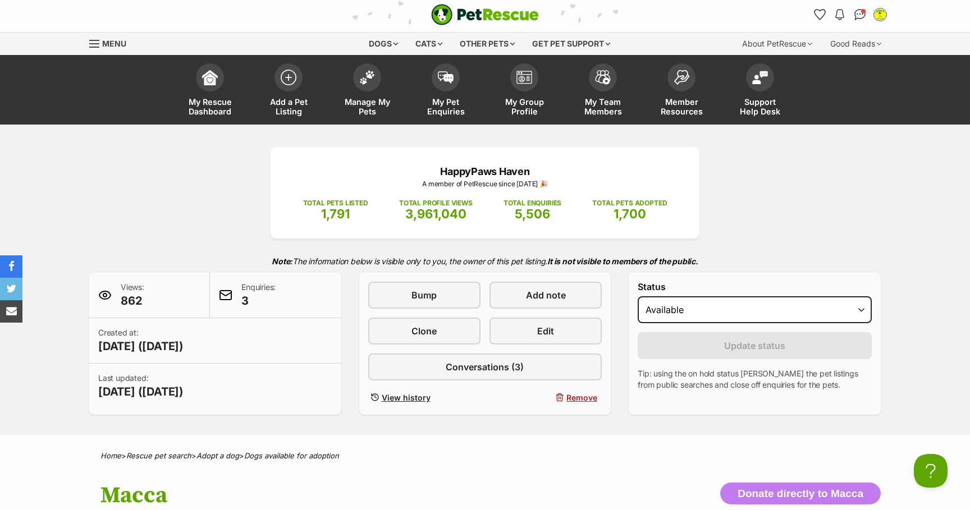
scroll to position [0, 0]
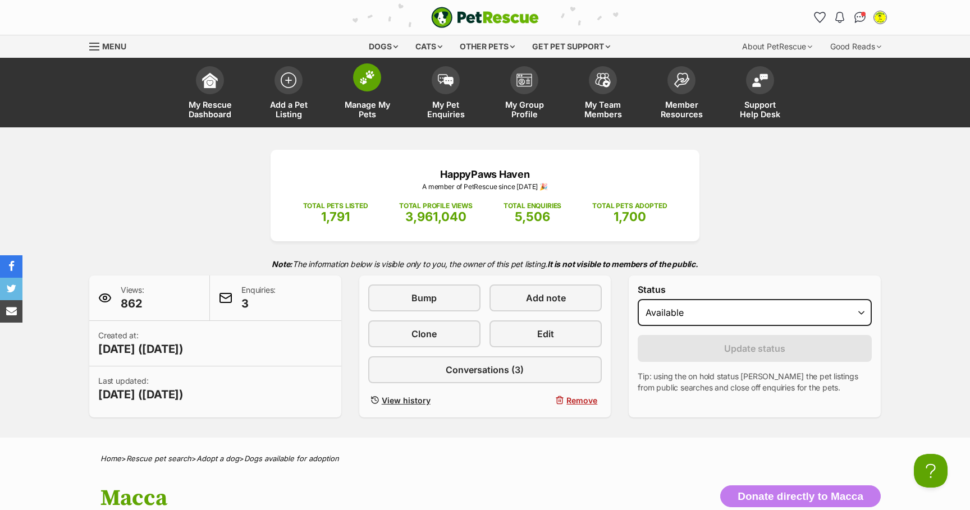
click at [364, 81] on img at bounding box center [367, 77] width 16 height 15
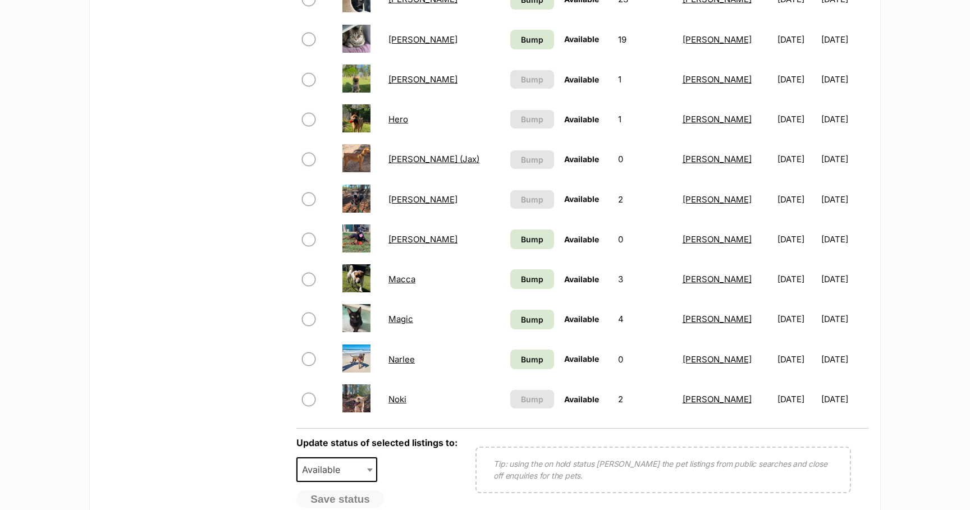
scroll to position [682, 0]
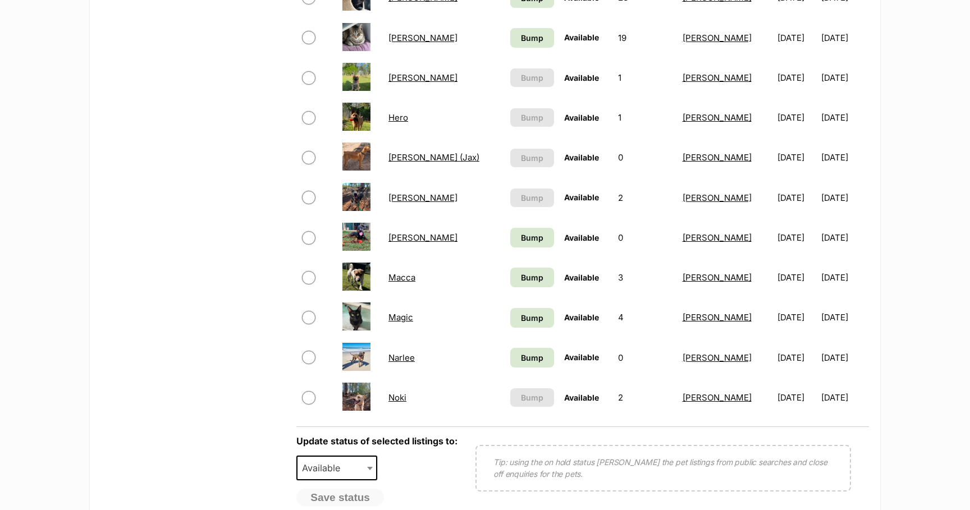
click at [404, 359] on link "Narlee" at bounding box center [402, 358] width 26 height 11
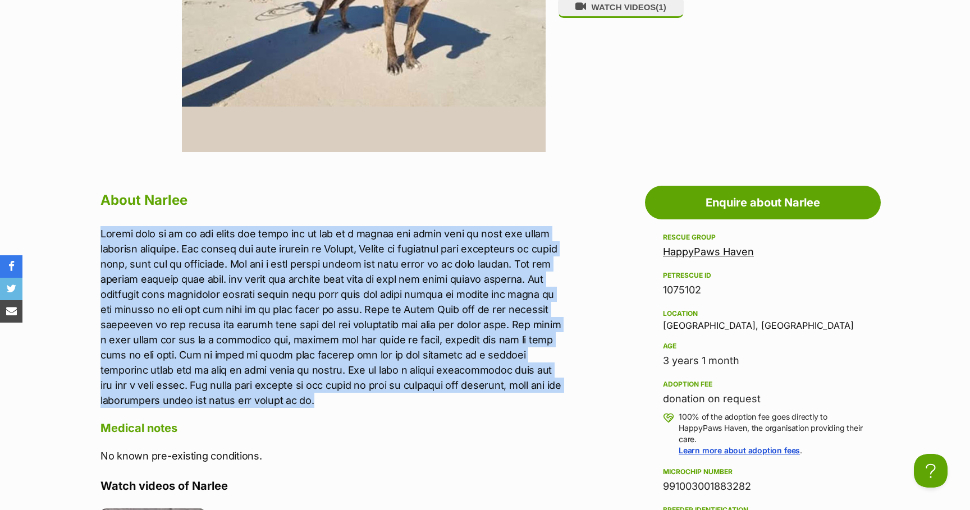
drag, startPoint x: 101, startPoint y: 234, endPoint x: 444, endPoint y: 396, distance: 379.6
click at [444, 396] on p at bounding box center [333, 317] width 464 height 182
copy p "[PERSON_NAME] came to us as her owner had taken her in due to a friend not bein…"
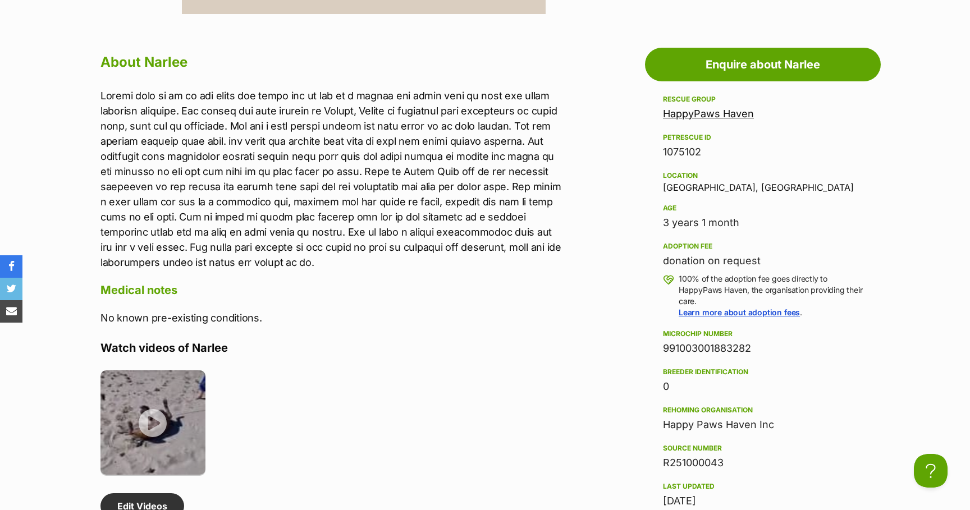
scroll to position [954, 0]
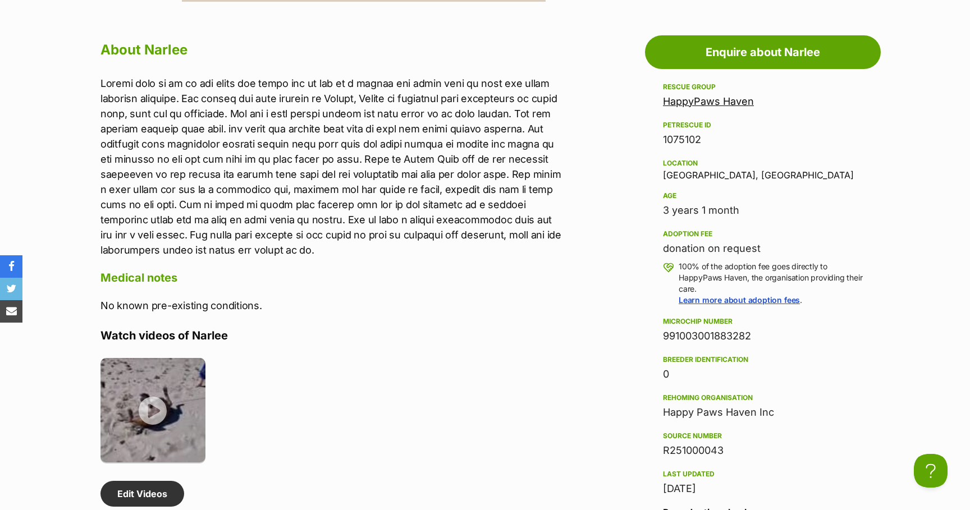
drag, startPoint x: 665, startPoint y: 336, endPoint x: 755, endPoint y: 343, distance: 89.5
click at [755, 343] on div "991003001883282" at bounding box center [763, 337] width 200 height 16
copy div "991003001883282"
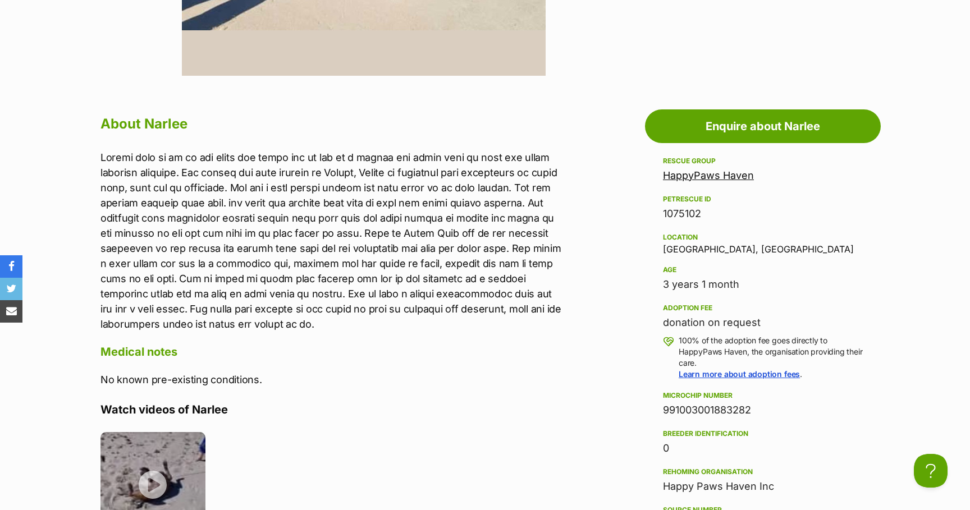
scroll to position [881, 0]
